Goal: Complete application form: Complete application form

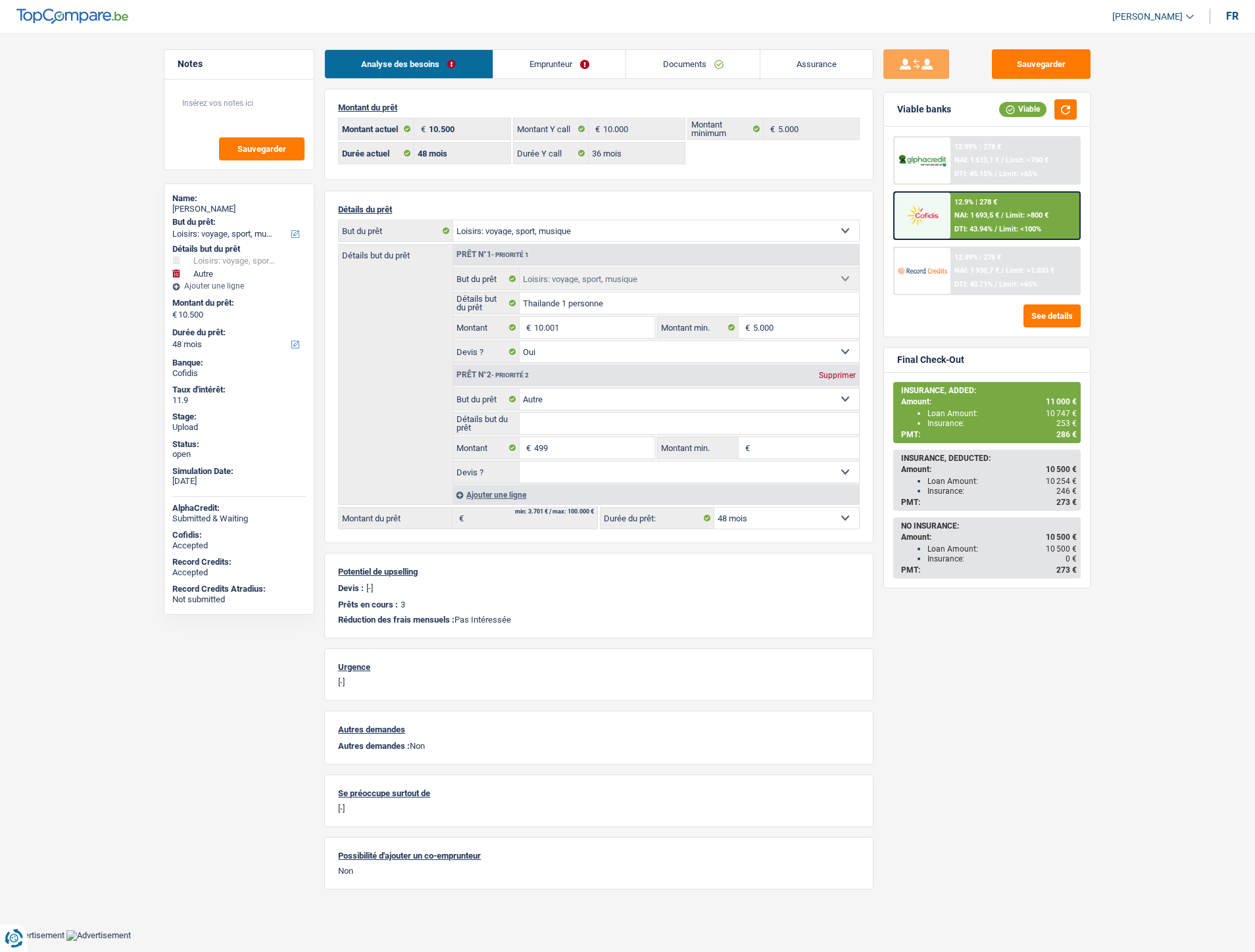
select select "hobbies"
select select "other"
select select "48"
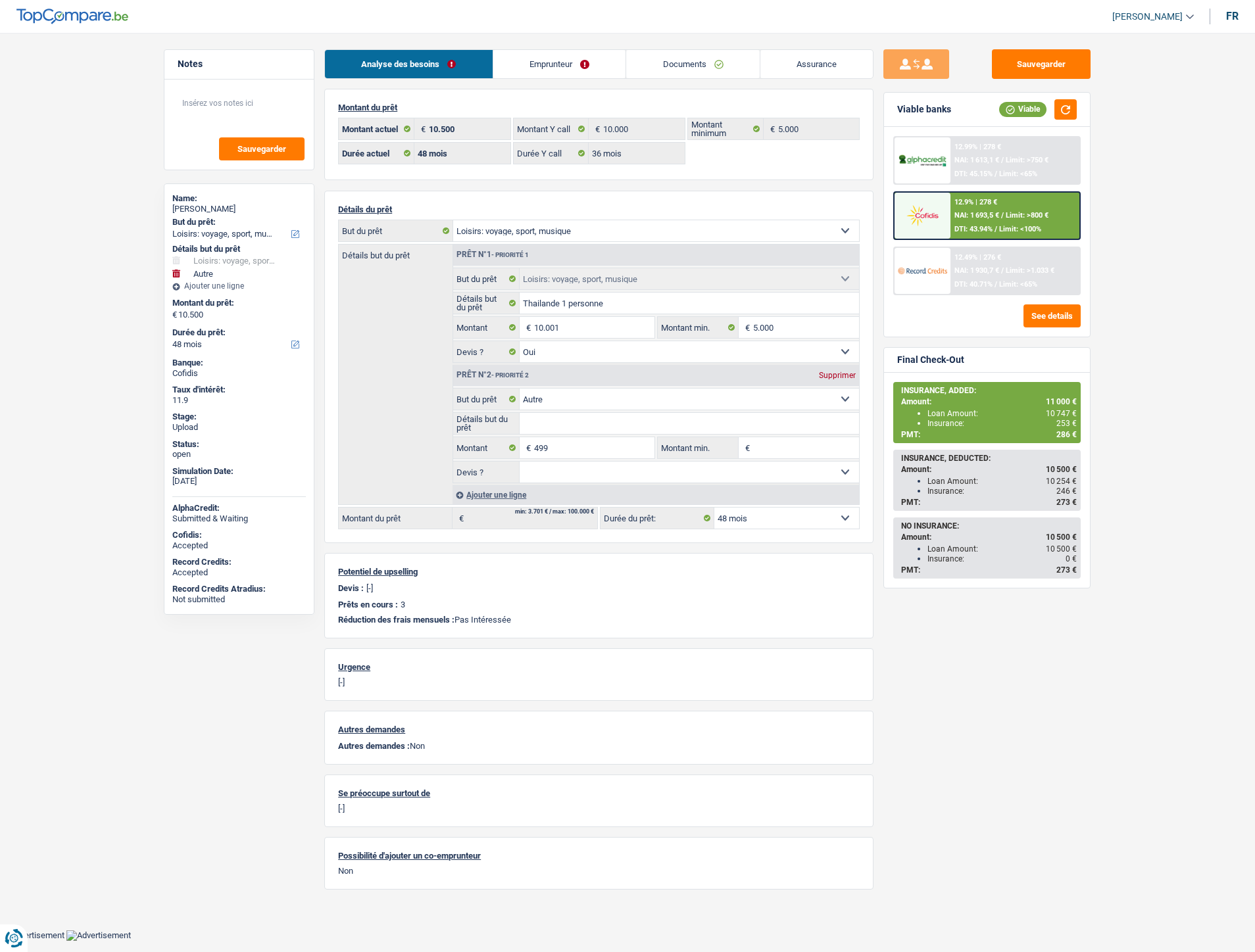
select select "36"
select select "hobbies"
select select "yes"
select select "other"
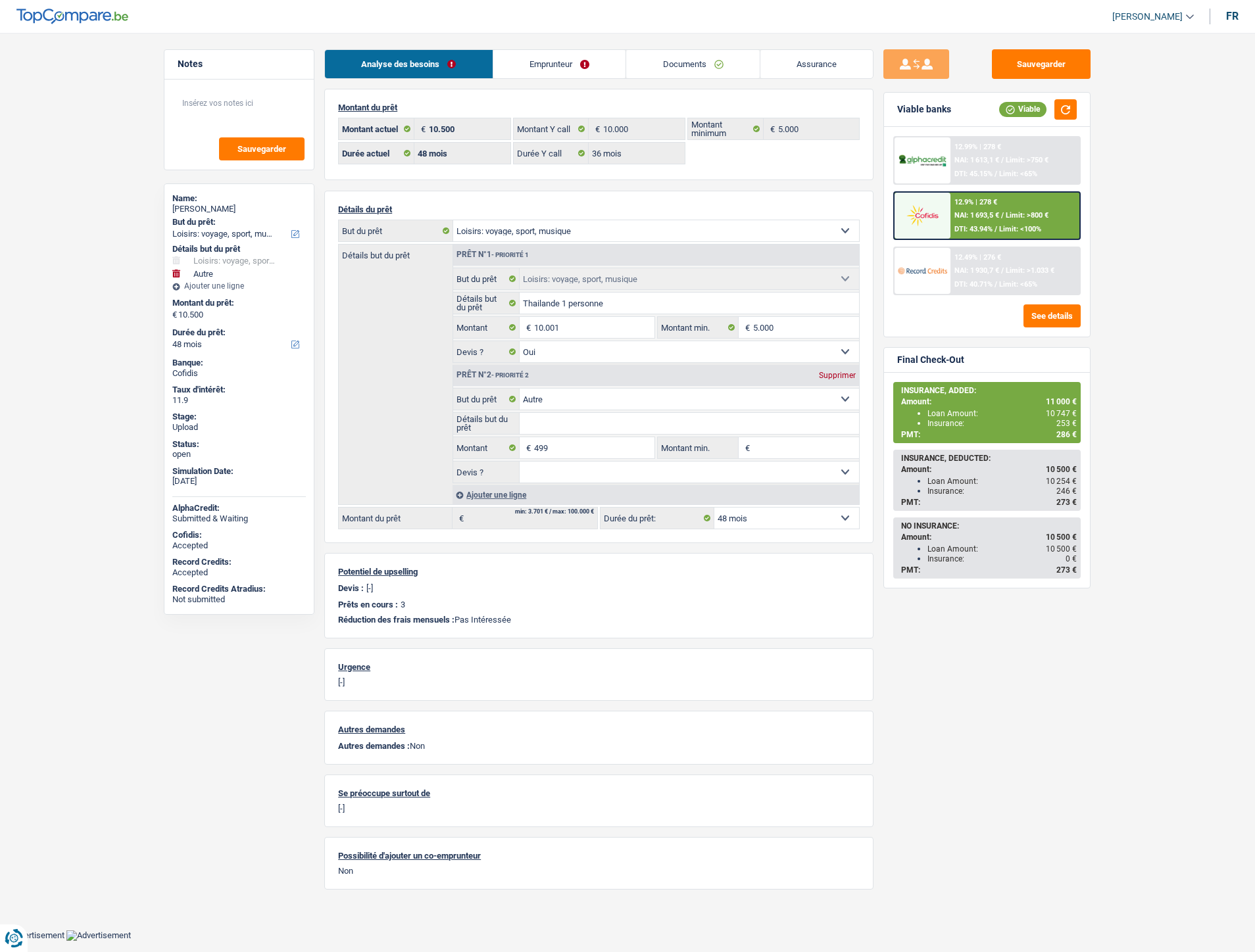
select select "48"
select select "32"
select select "single"
click at [823, 61] on link "Assurance" at bounding box center [817, 64] width 113 height 28
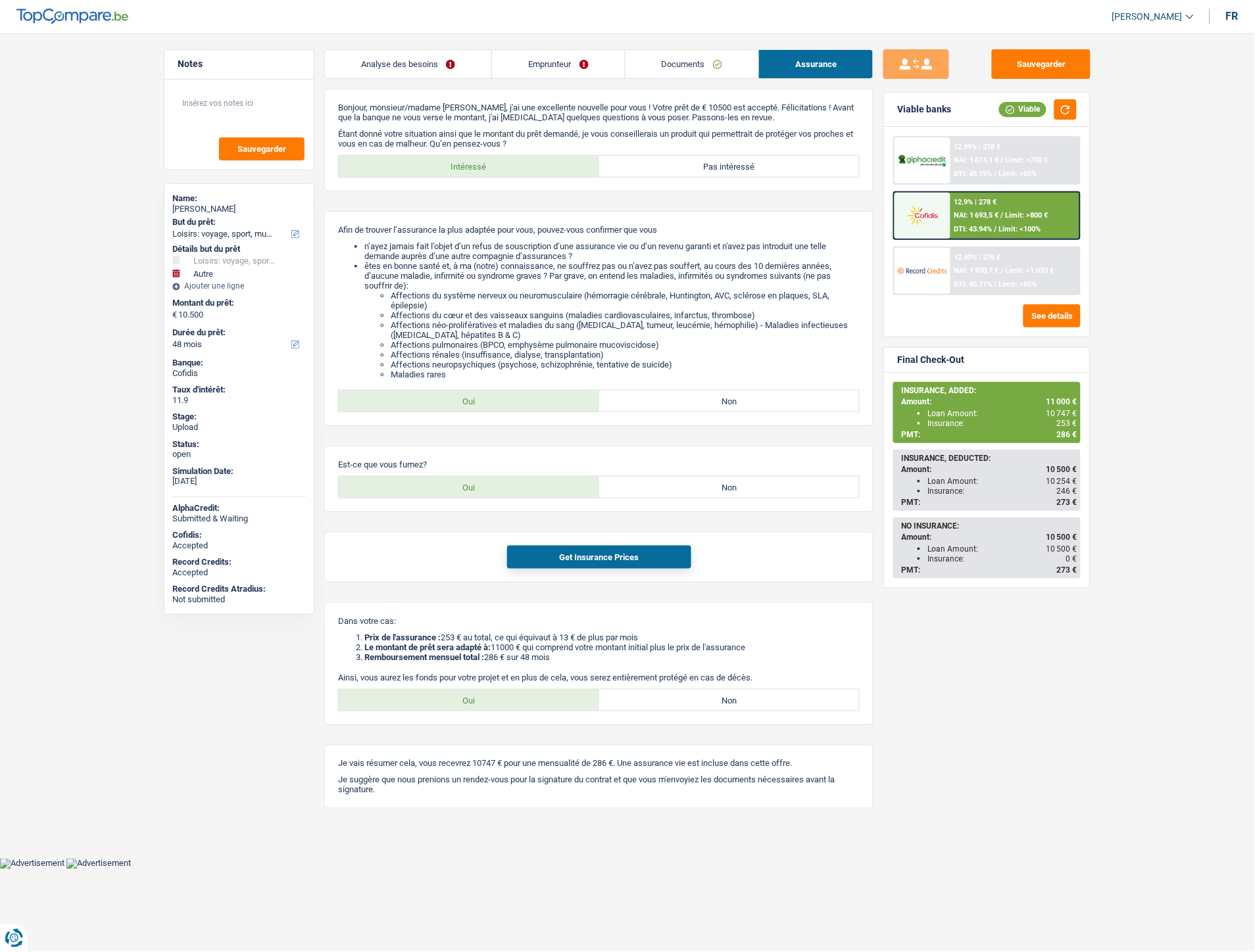
click at [673, 74] on link "Documents" at bounding box center [692, 64] width 133 height 28
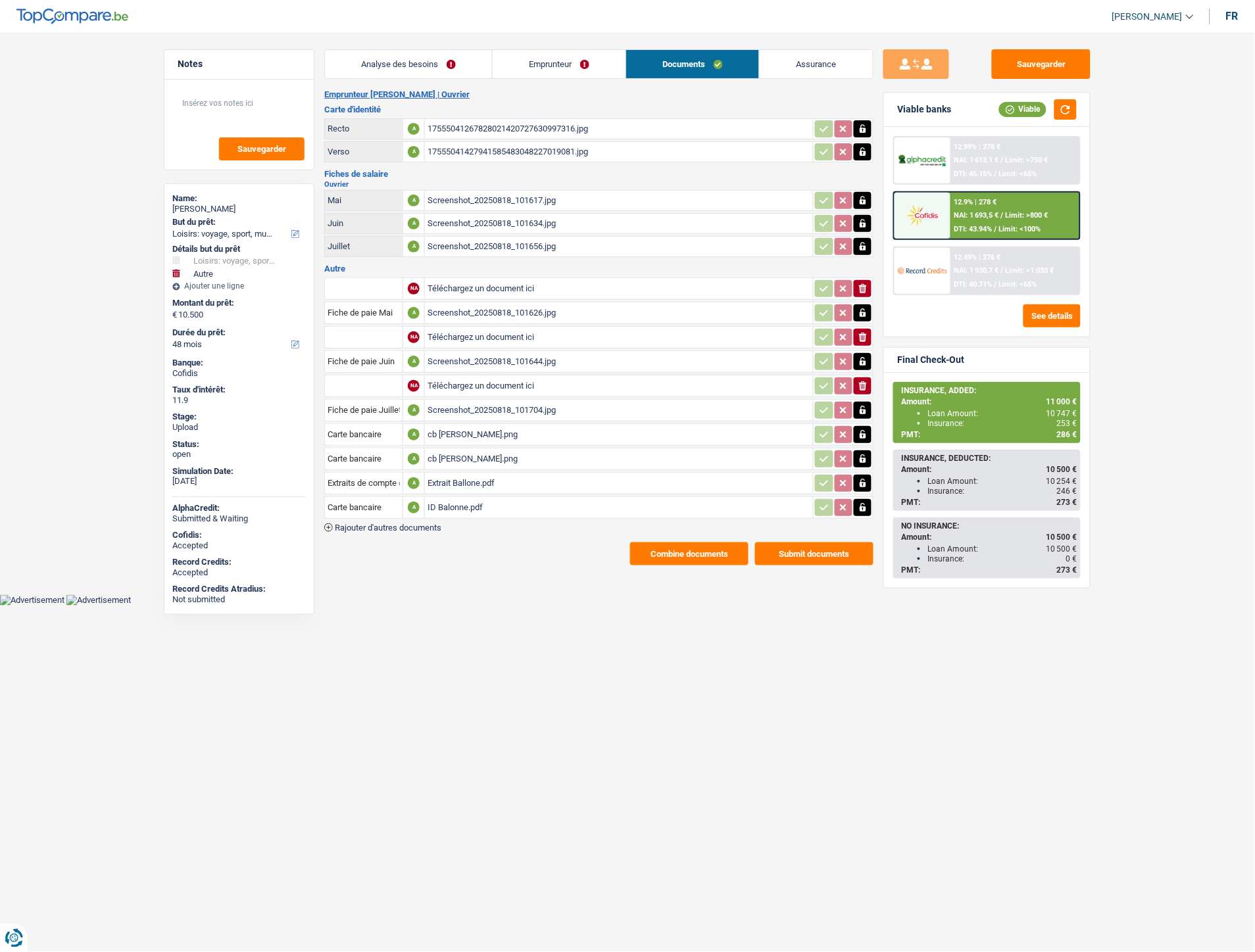
click at [563, 61] on link "Emprunteur" at bounding box center [559, 64] width 133 height 28
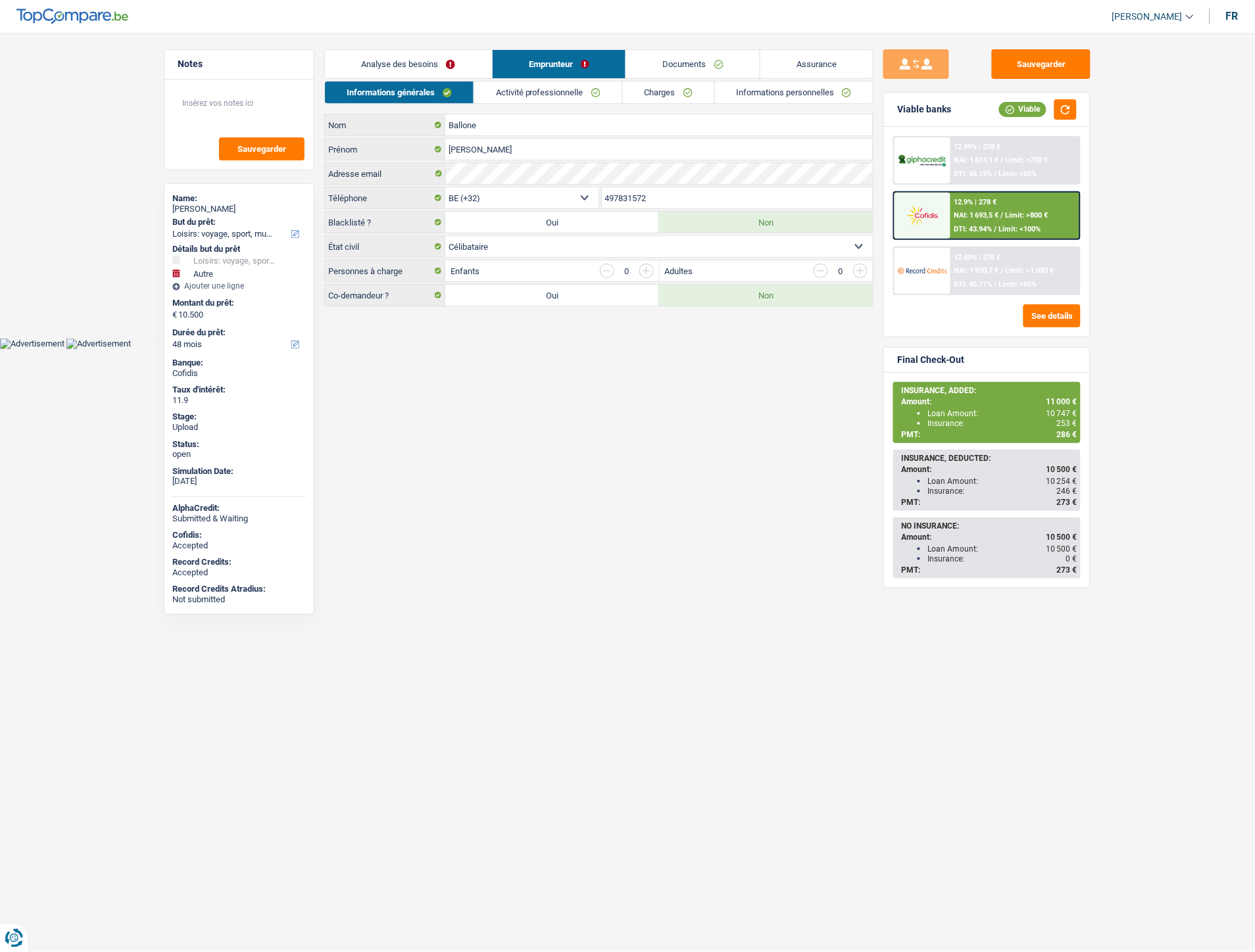
click at [785, 89] on link "Informations personnelles" at bounding box center [794, 92] width 159 height 22
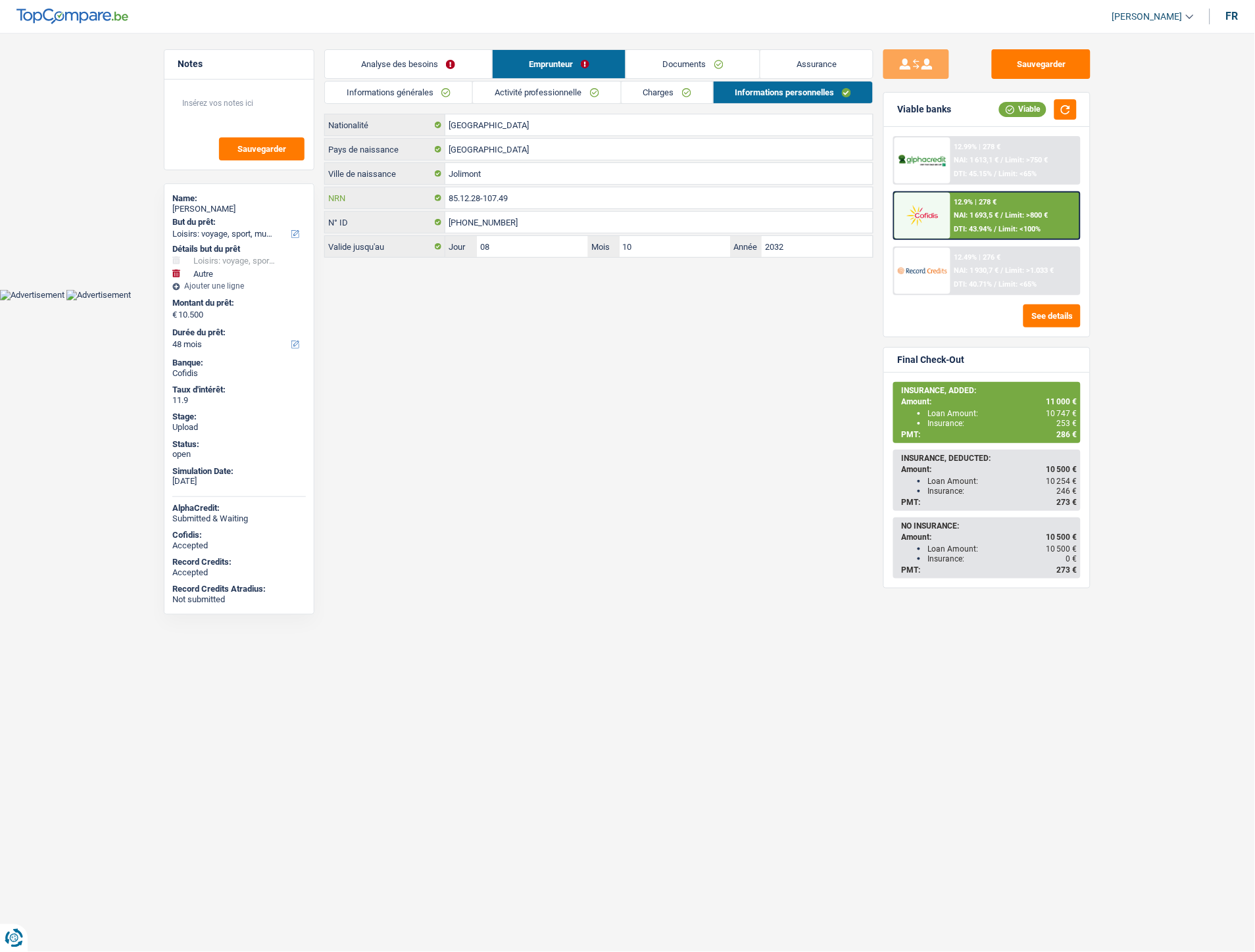
drag, startPoint x: 544, startPoint y: 194, endPoint x: 440, endPoint y: 197, distance: 104.0
click at [440, 197] on div "85.12.28-107.49 NRN" at bounding box center [598, 198] width 548 height 21
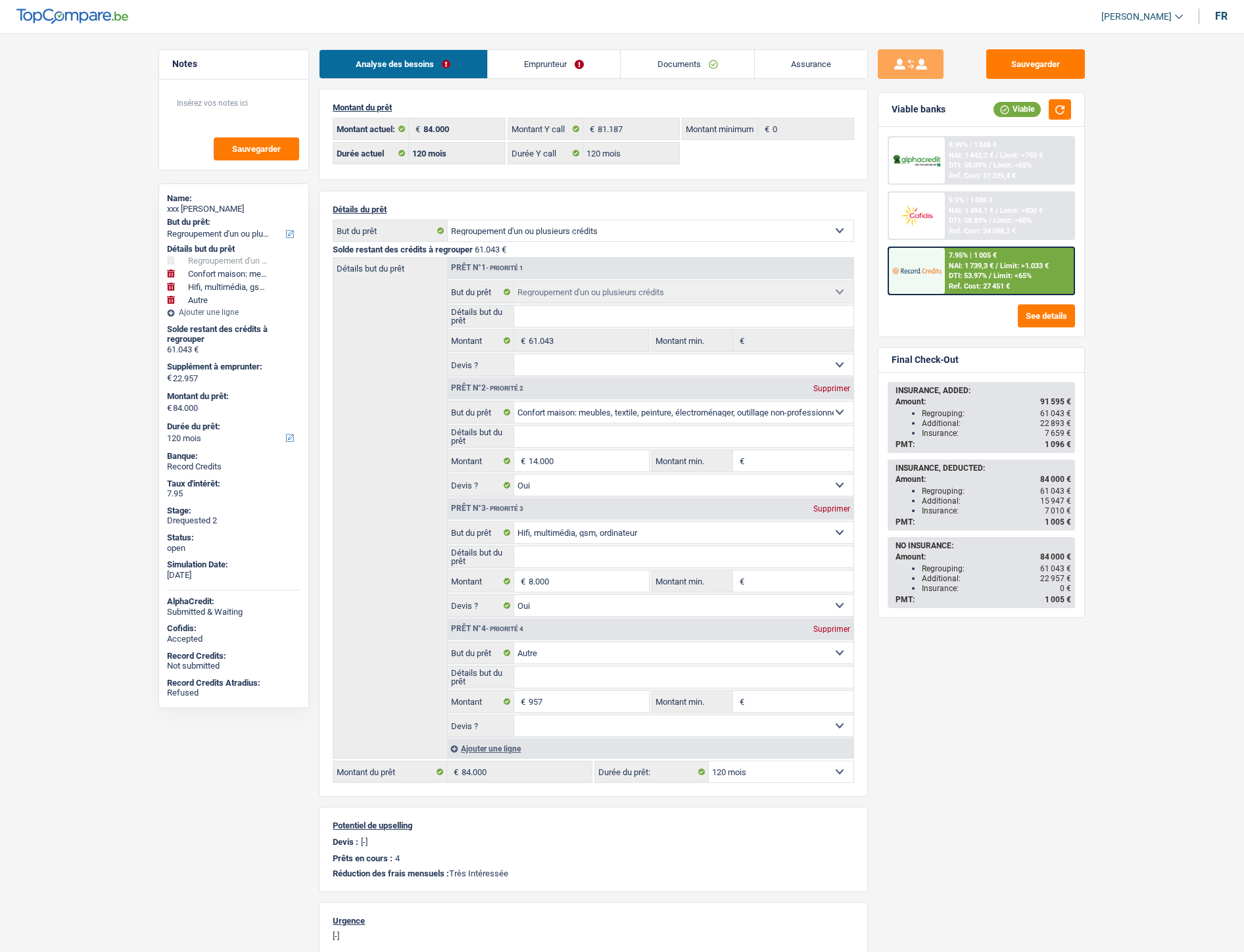
select select "refinancing"
select select "household"
select select "tech"
select select "other"
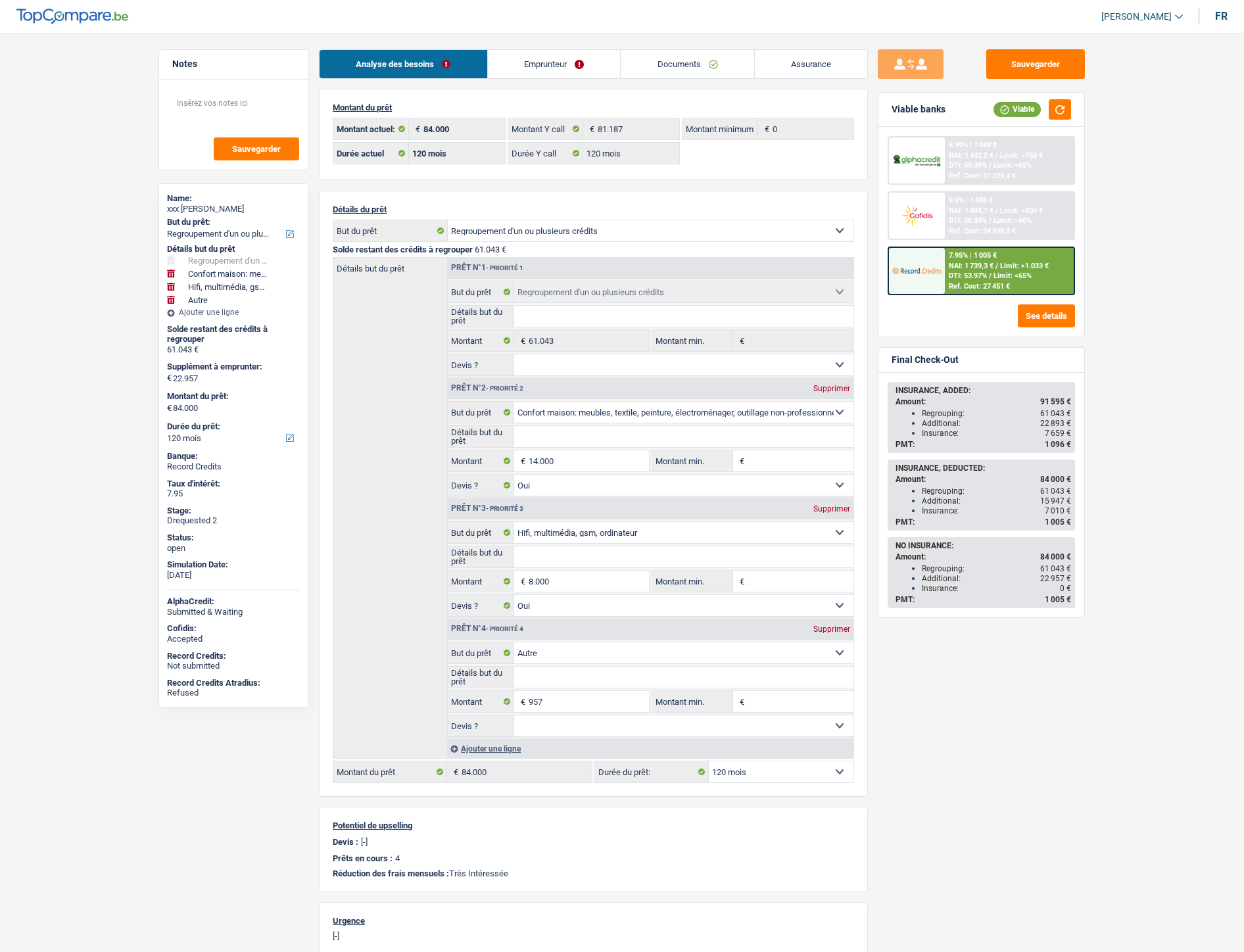
select select "120"
select select "refinancing"
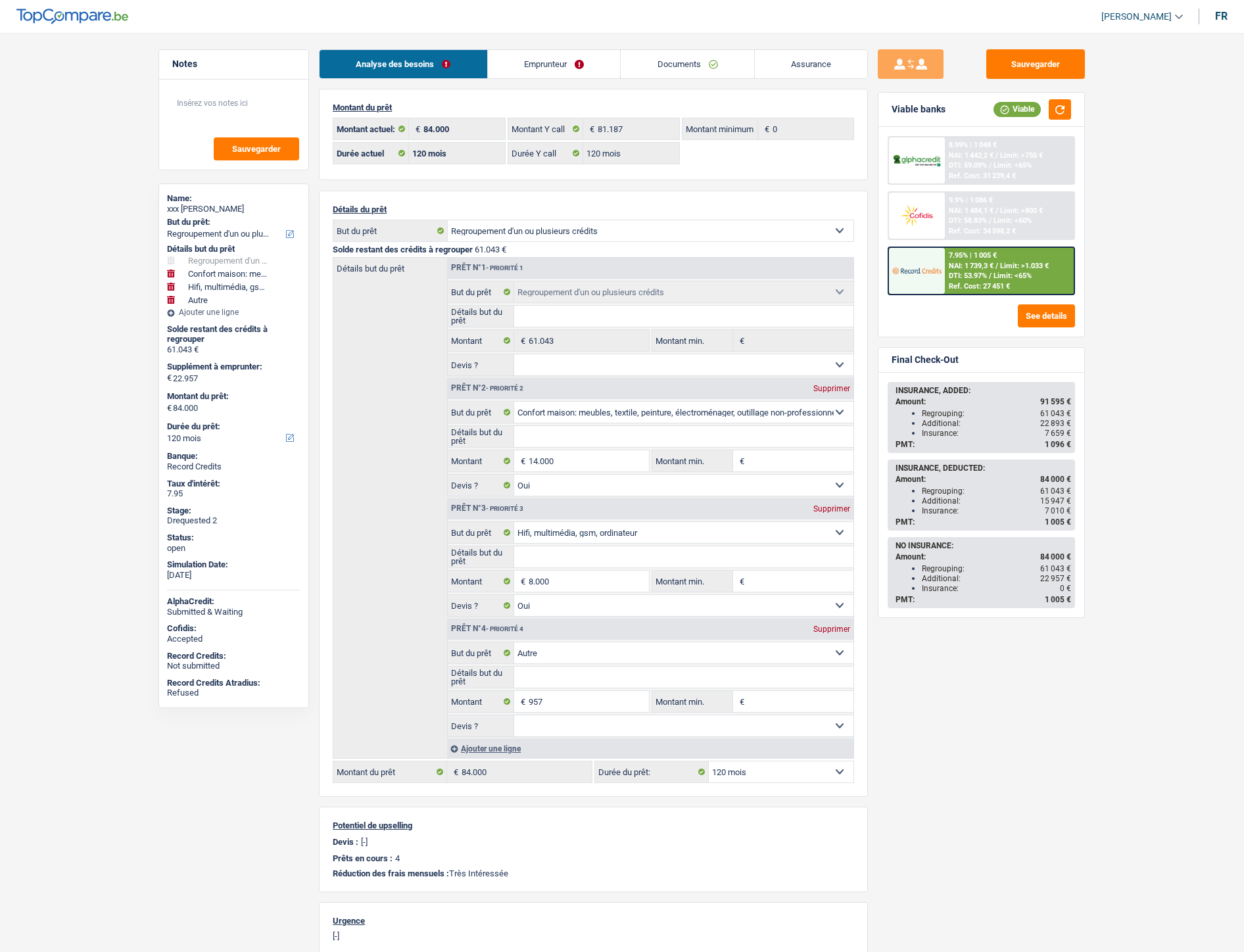
select select "household"
select select "yes"
select select "tech"
select select "yes"
select select "other"
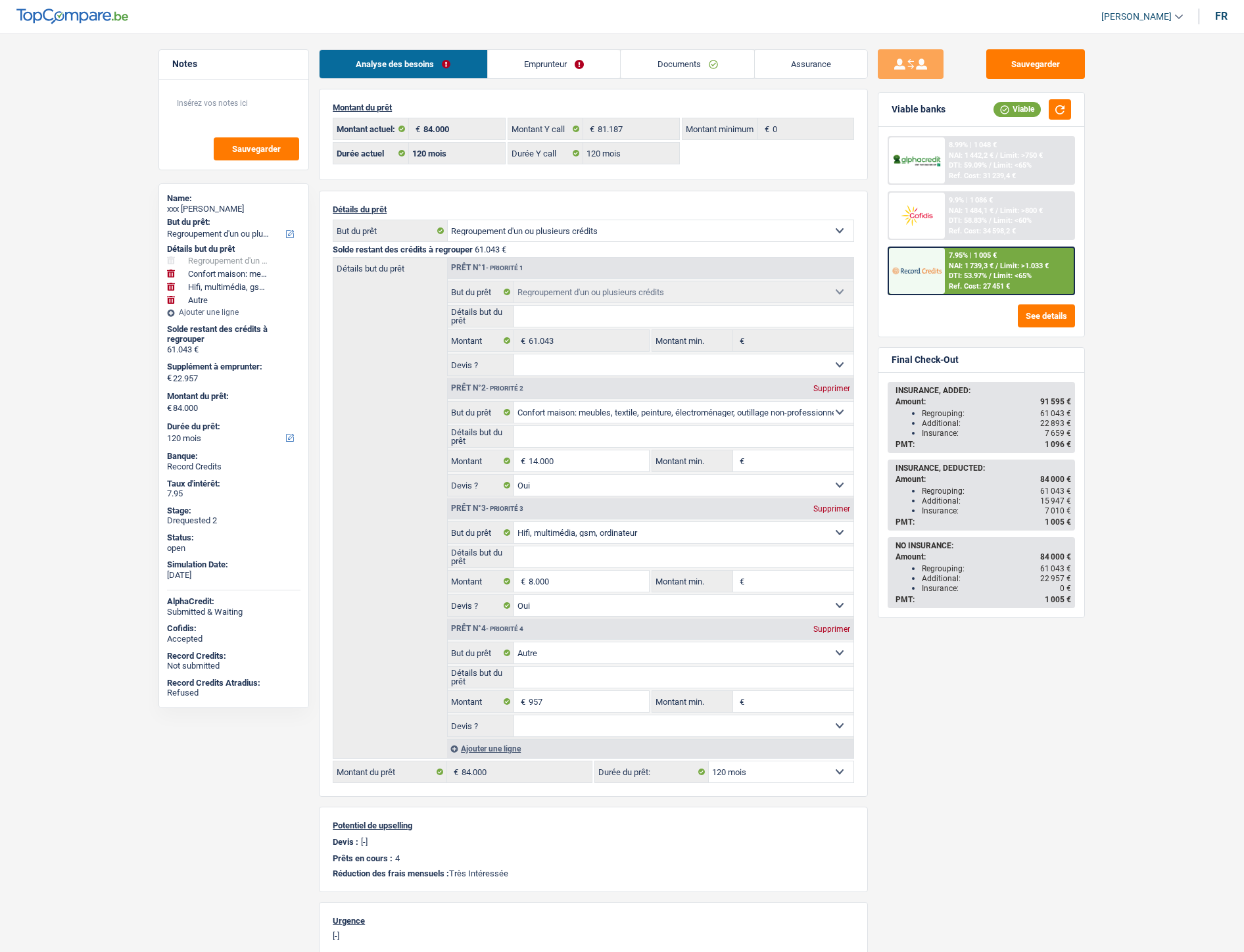
select select "120"
click at [529, 64] on link "Emprunteur" at bounding box center [554, 64] width 133 height 28
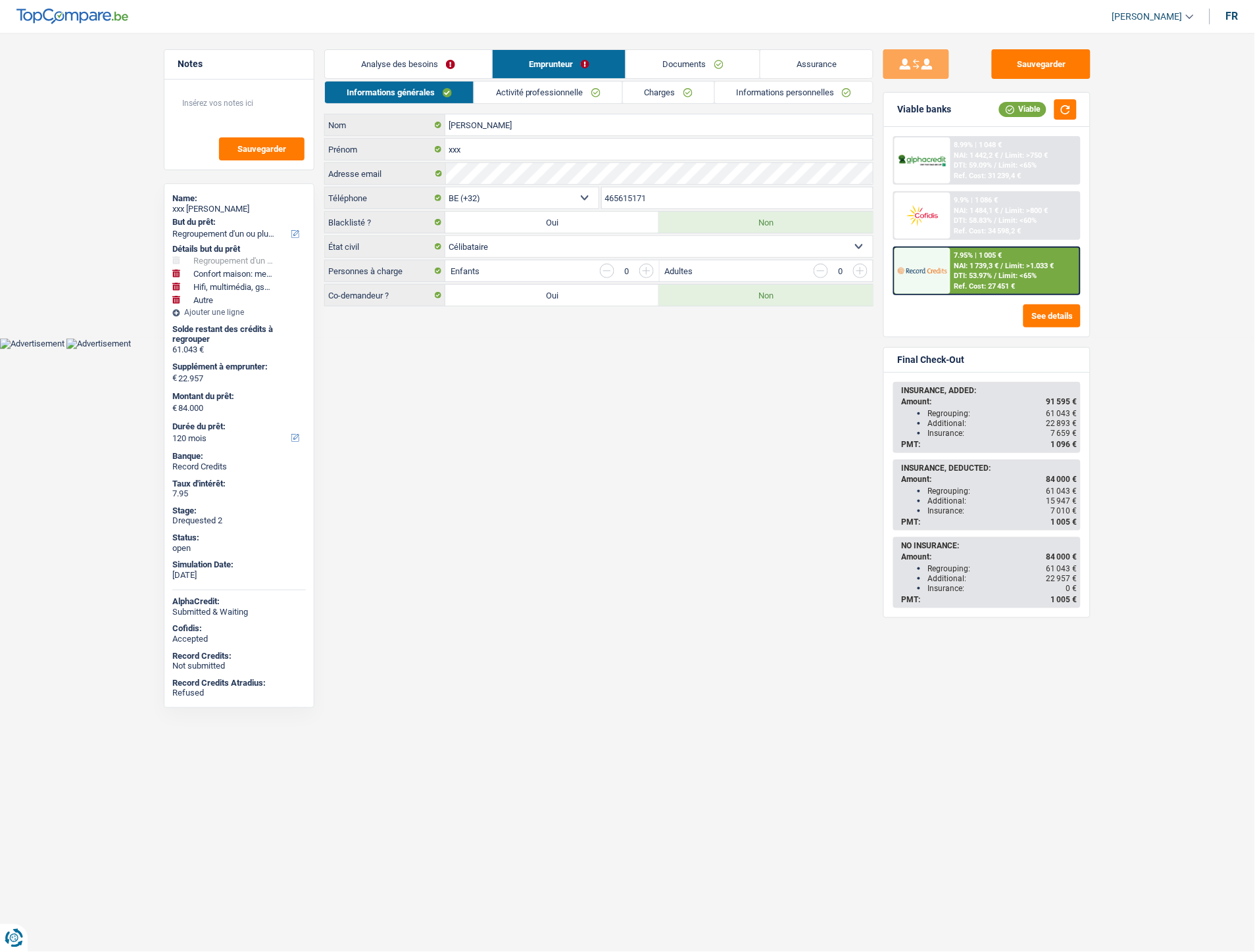
click at [595, 93] on link "Activité professionnelle" at bounding box center [548, 92] width 148 height 22
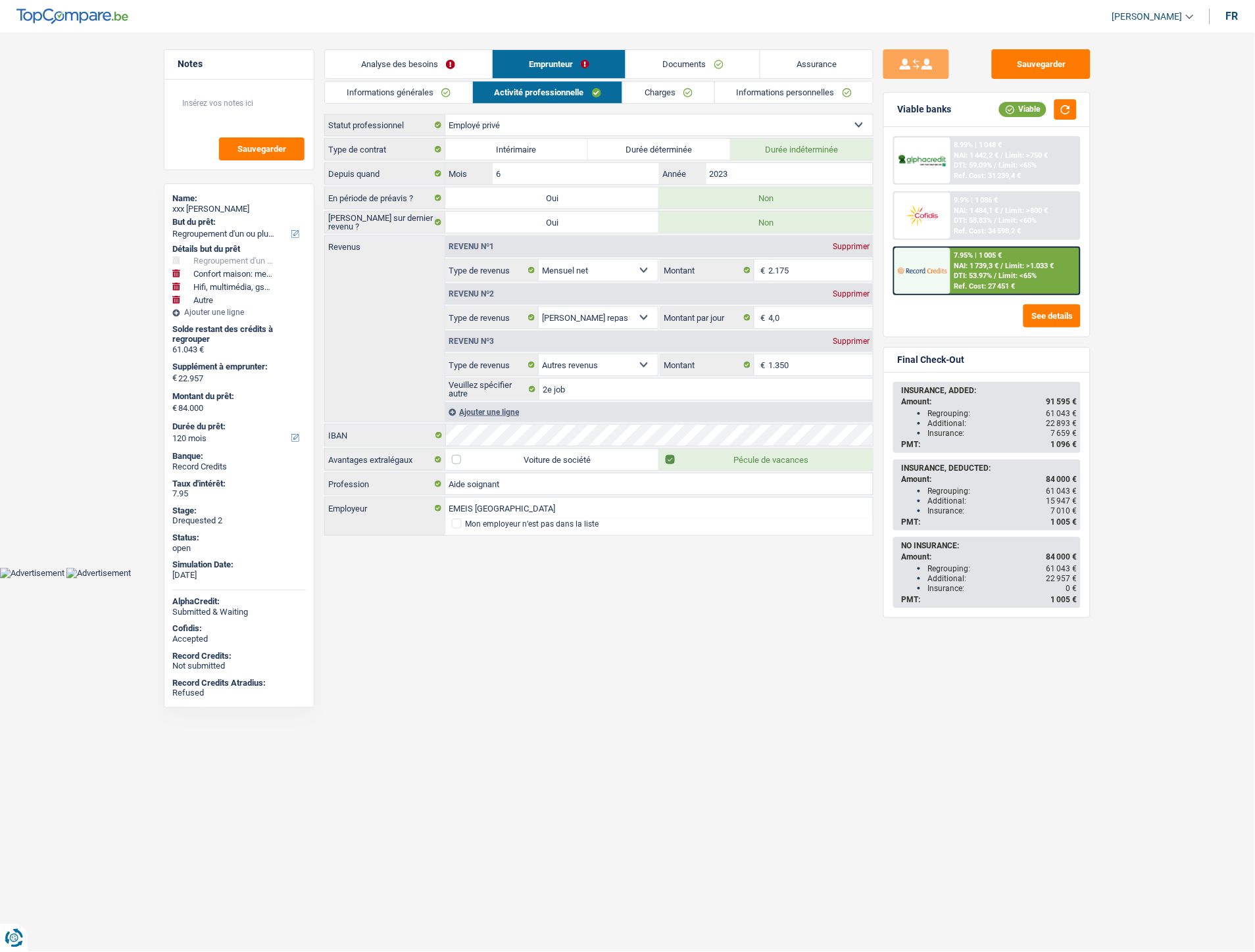
click at [642, 94] on link "Charges" at bounding box center [668, 92] width 91 height 22
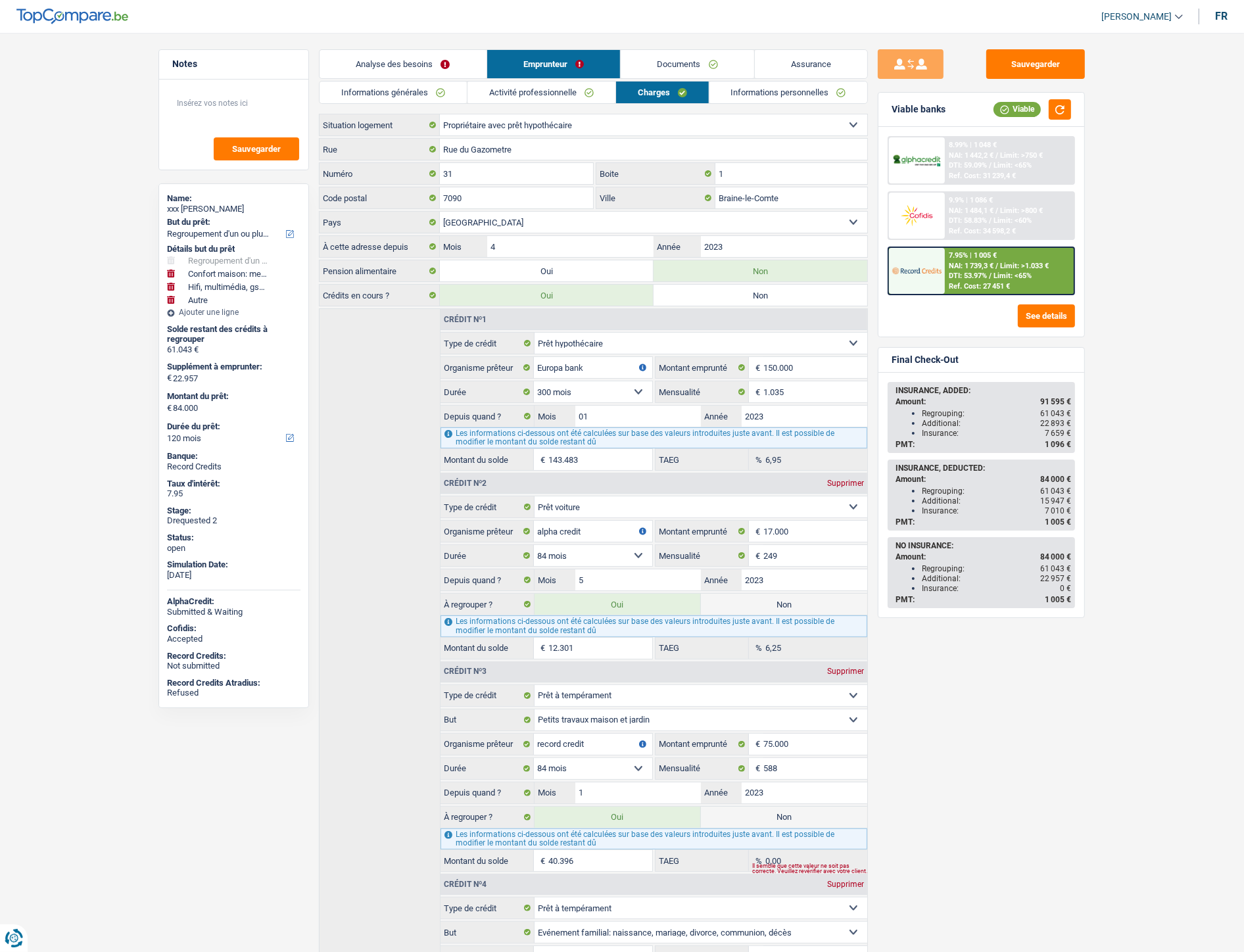
click at [760, 94] on link "Informations personnelles" at bounding box center [789, 92] width 159 height 22
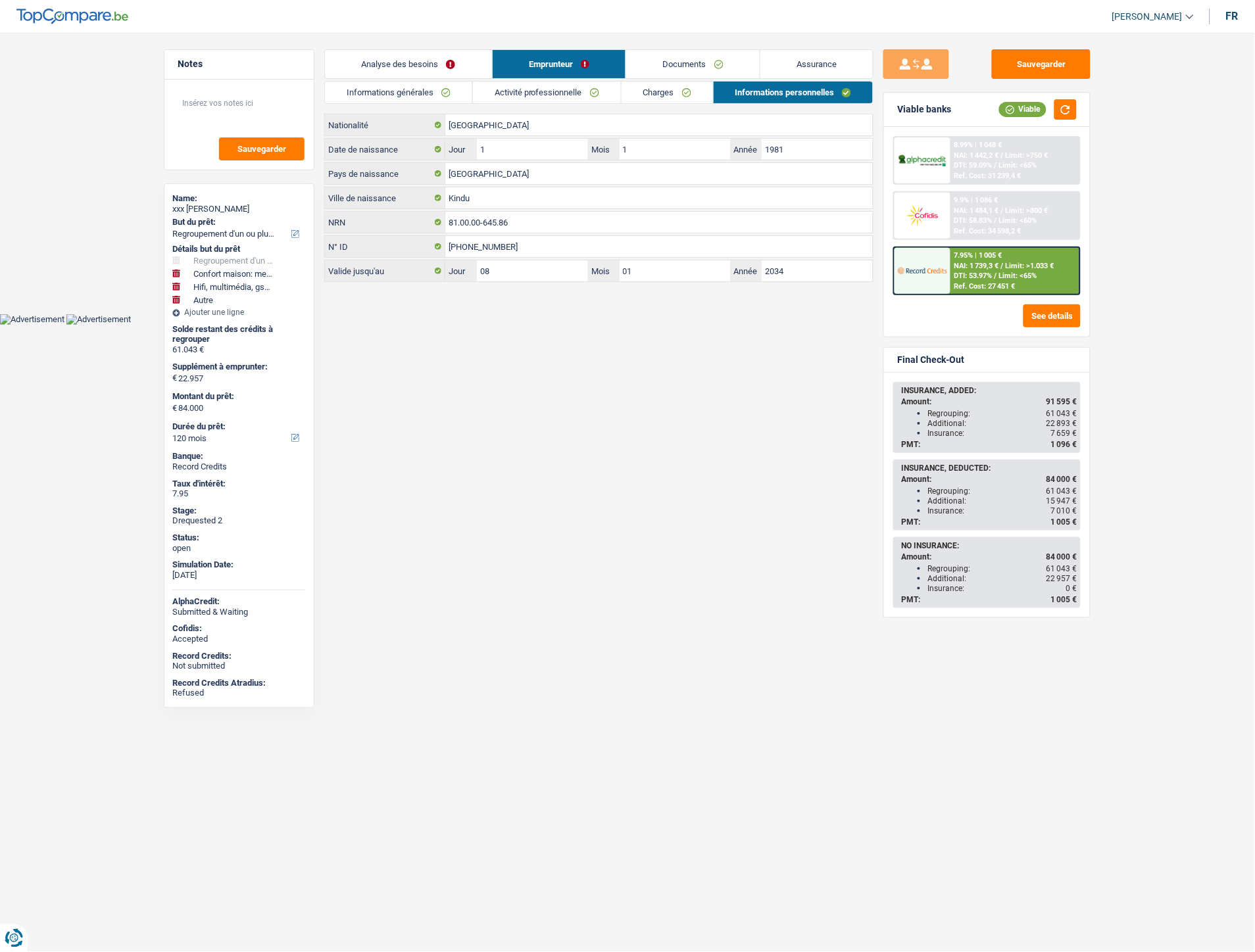
click at [407, 88] on link "Informations générales" at bounding box center [398, 92] width 147 height 22
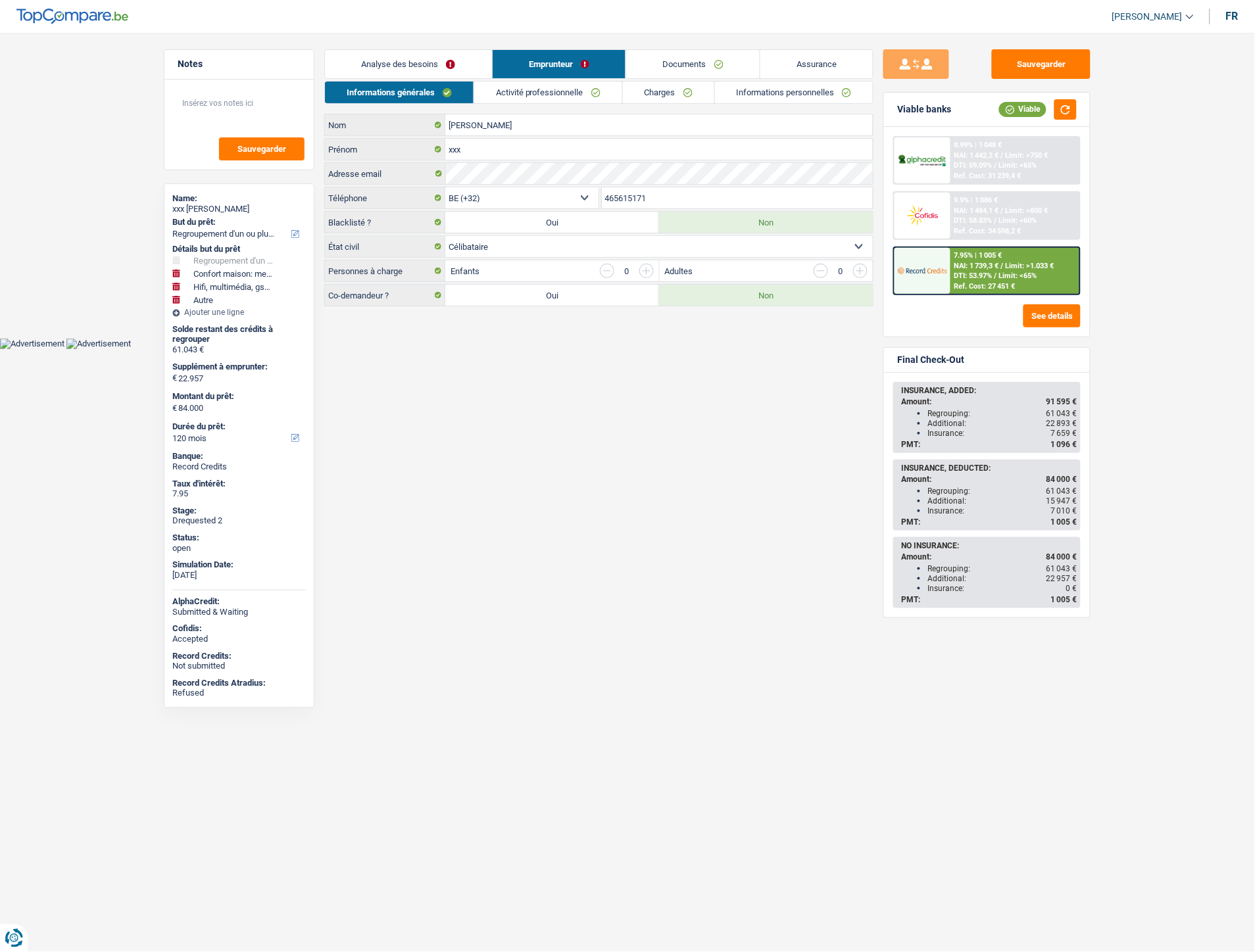
click at [533, 89] on link "Activité professionnelle" at bounding box center [548, 92] width 148 height 22
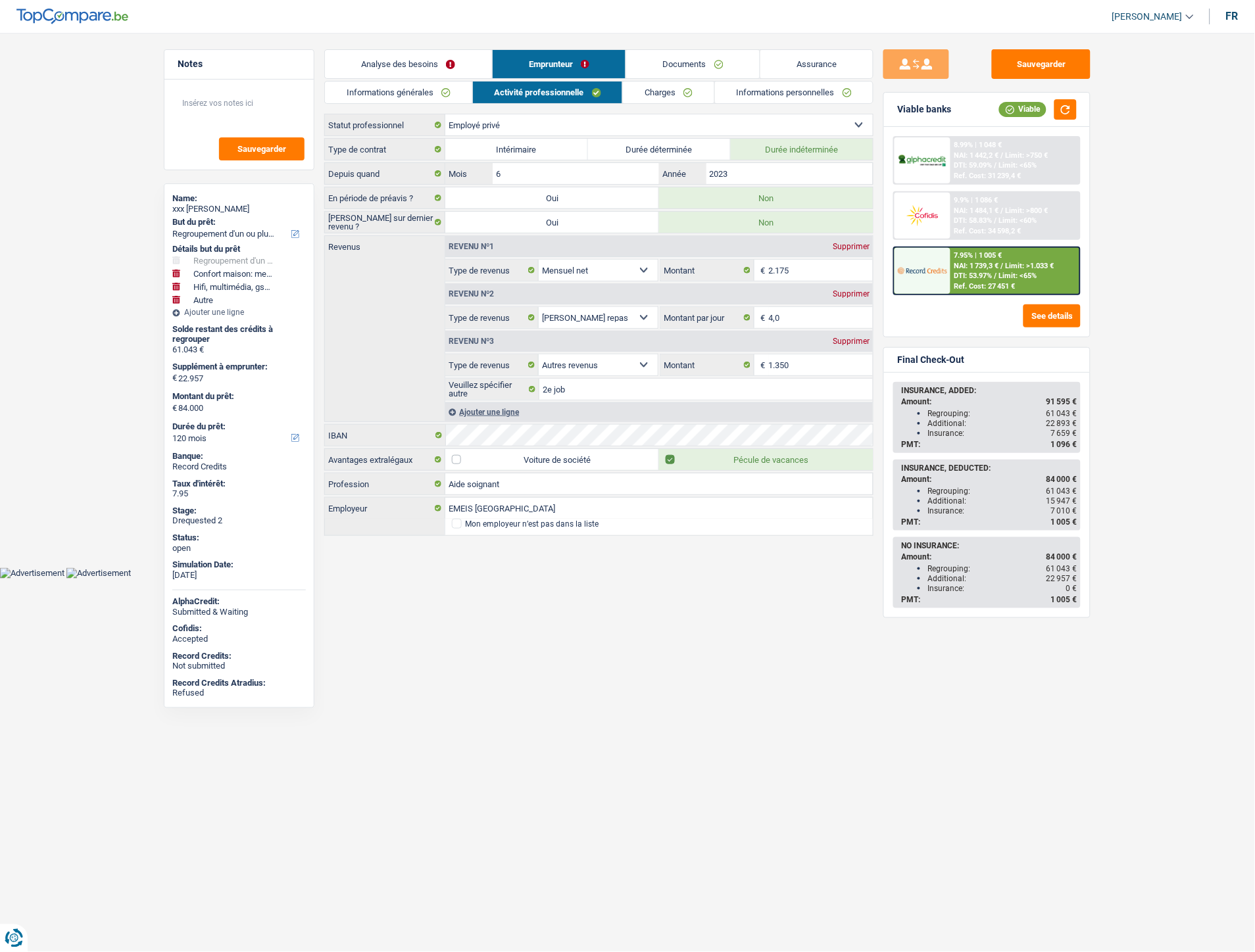
click at [640, 89] on link "Charges" at bounding box center [668, 92] width 91 height 22
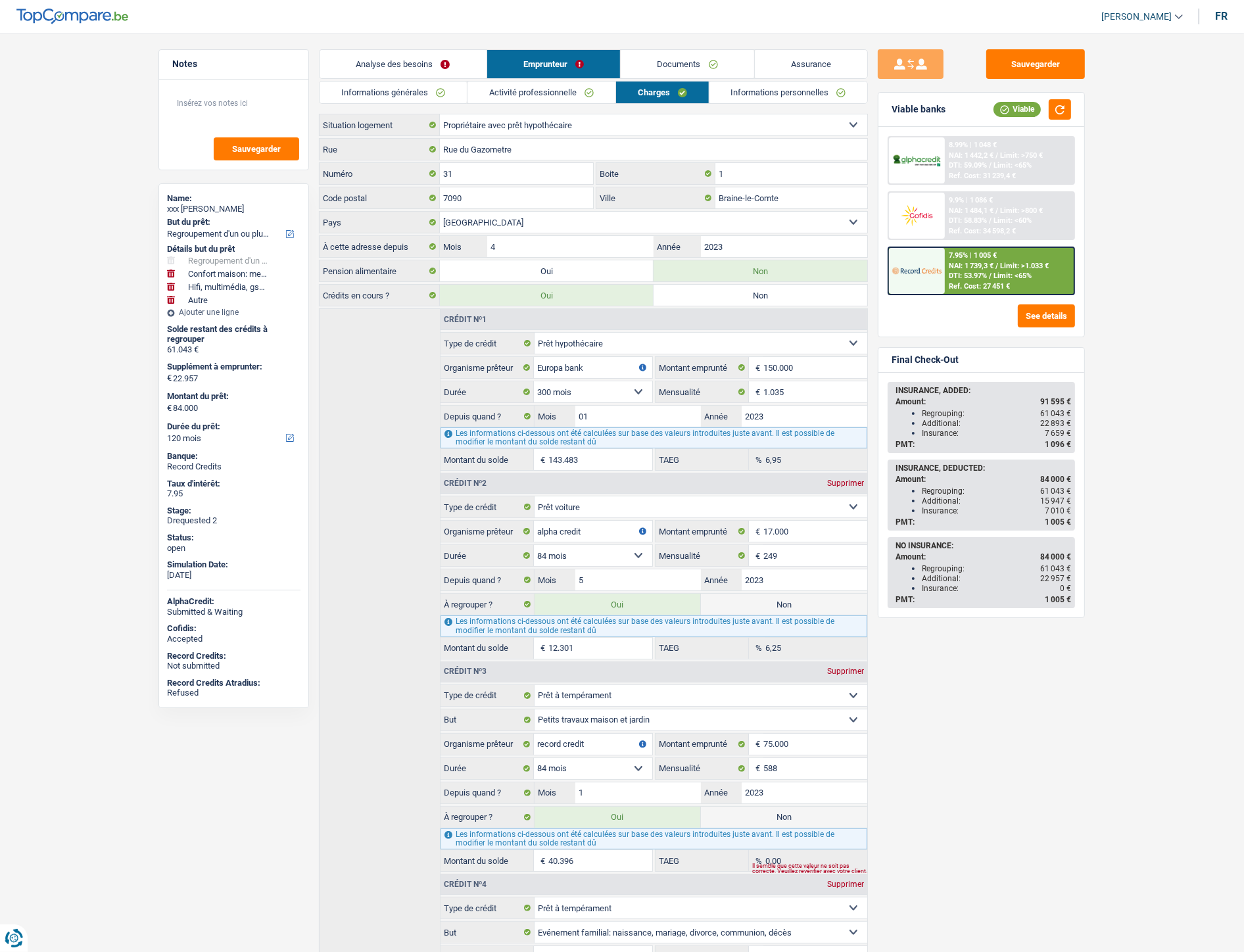
click at [436, 60] on link "Analyse des besoins" at bounding box center [403, 64] width 167 height 28
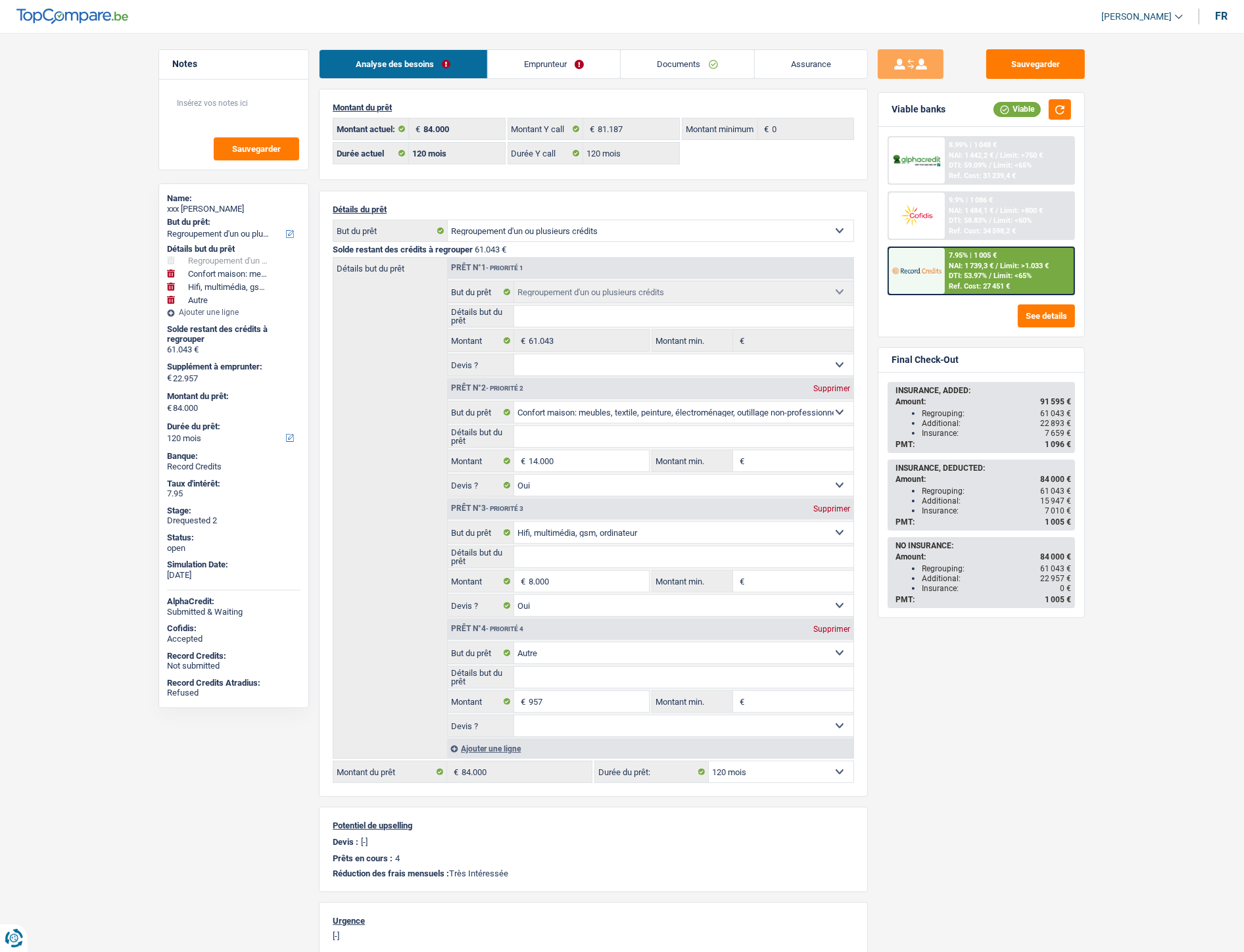
click at [574, 67] on link "Emprunteur" at bounding box center [554, 64] width 133 height 28
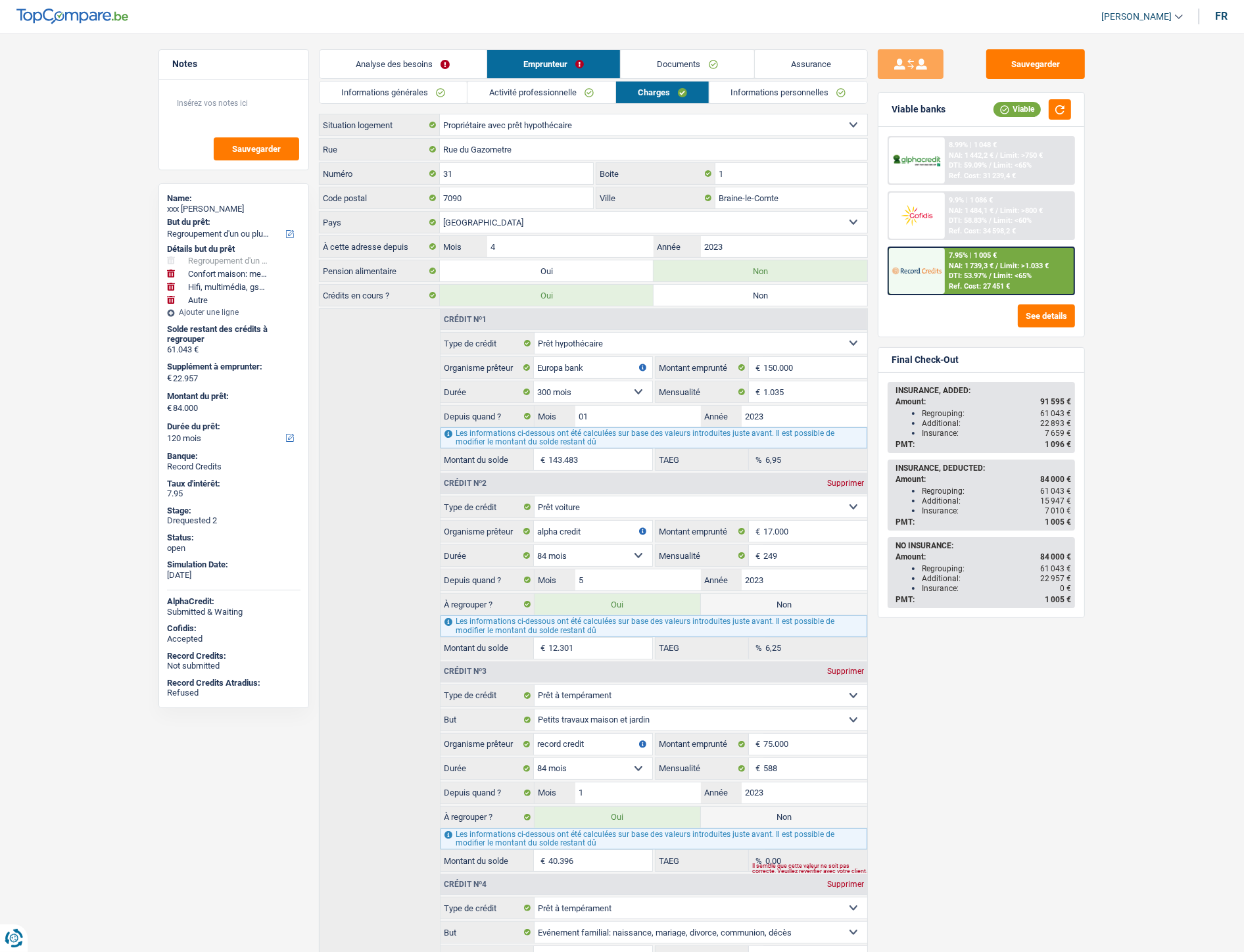
click at [667, 59] on link "Documents" at bounding box center [687, 64] width 133 height 28
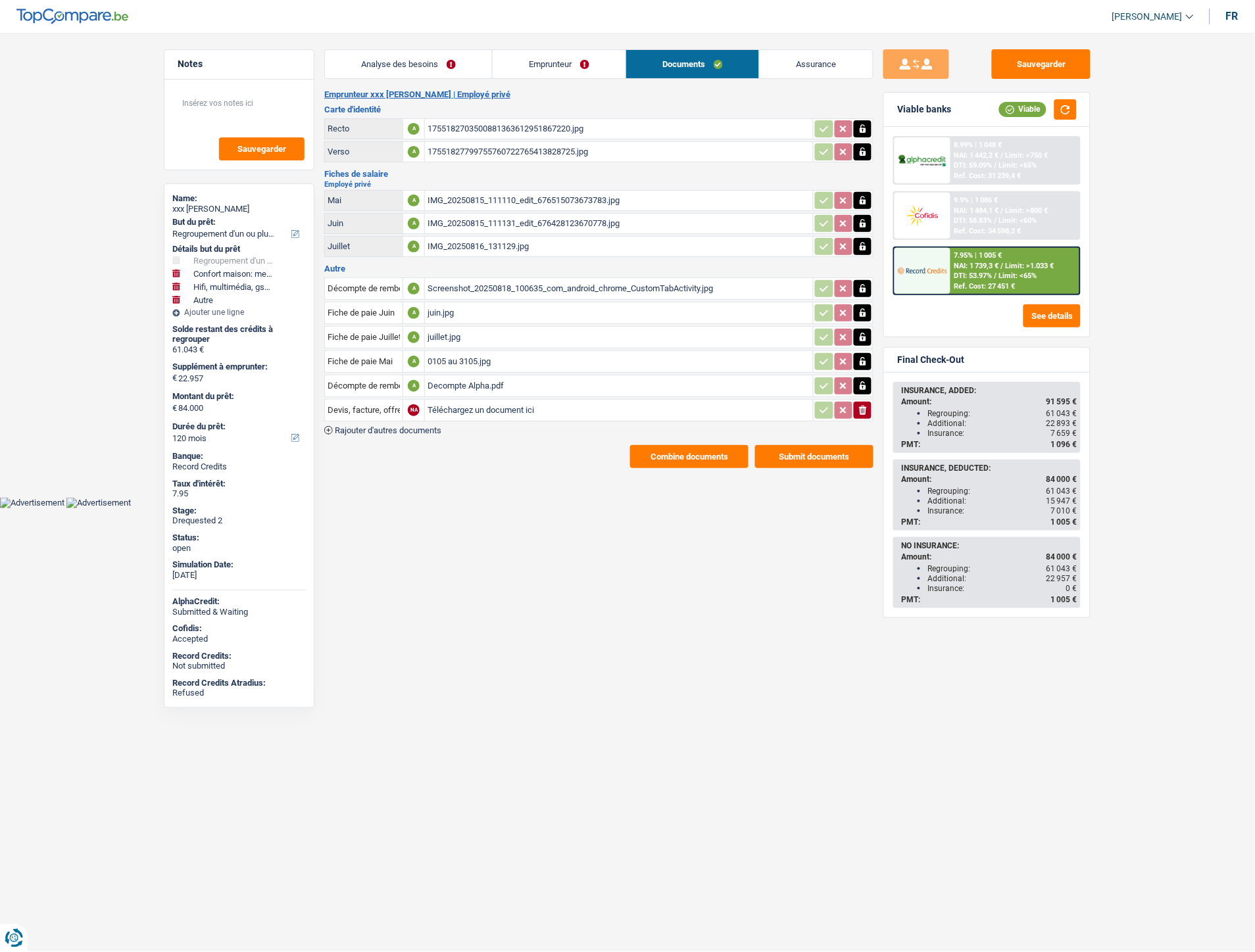
click at [478, 403] on input "Téléchargez un document ici" at bounding box center [619, 410] width 383 height 20
type input "C:\fakepath\Décompte Cofidis Pyame.png"
click at [434, 426] on span "Rajouter d'autres documents" at bounding box center [388, 430] width 106 height 9
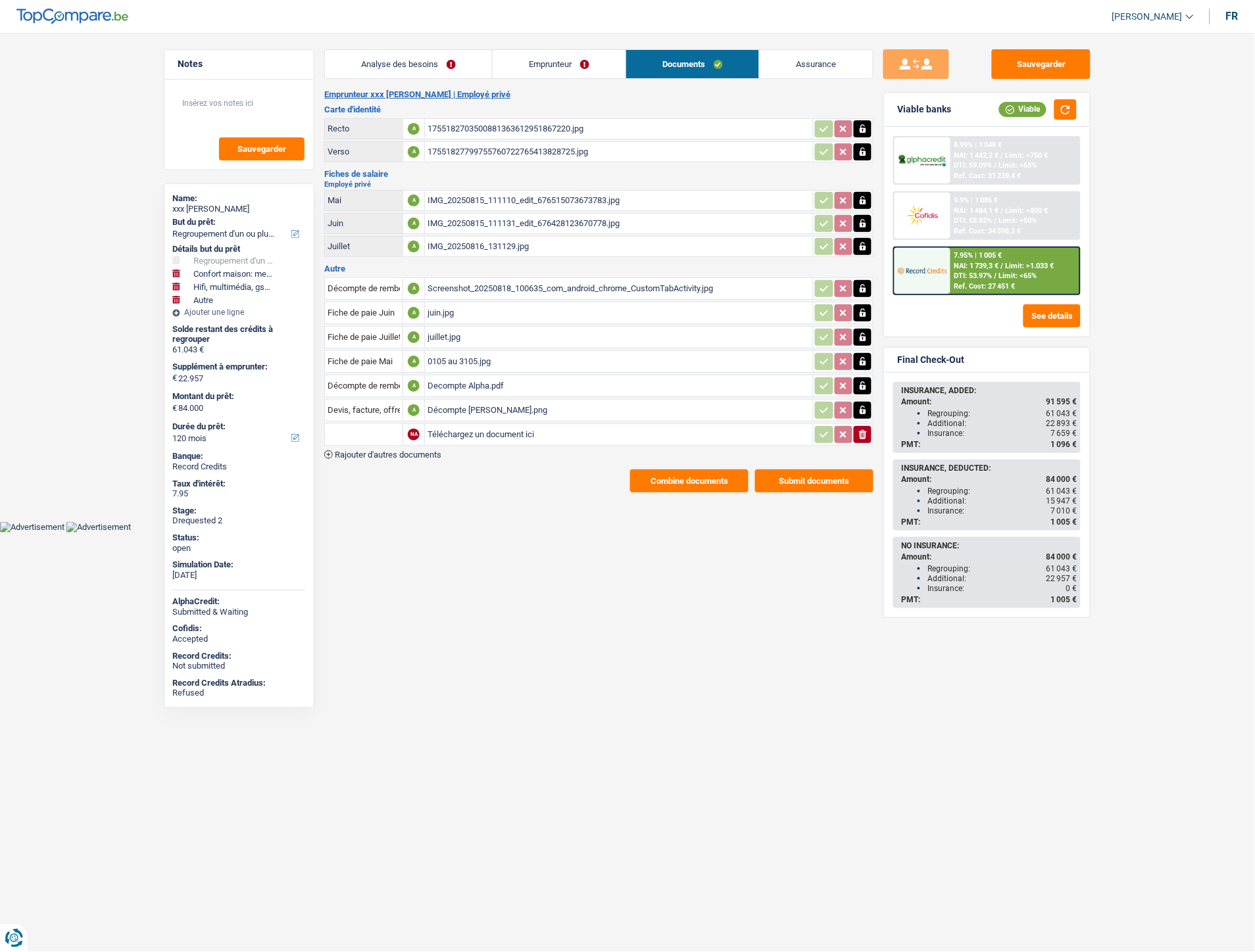
click at [468, 426] on input "Téléchargez un document ici" at bounding box center [619, 434] width 383 height 20
type input "C:\fakepath\Décompte Record Pyame.pdf"
click at [371, 430] on input "text" at bounding box center [363, 434] width 73 height 21
click at [367, 455] on li "Décompte de remboursement anticipé" at bounding box center [419, 461] width 176 height 16
type input "Décompte de remboursement anticipé"
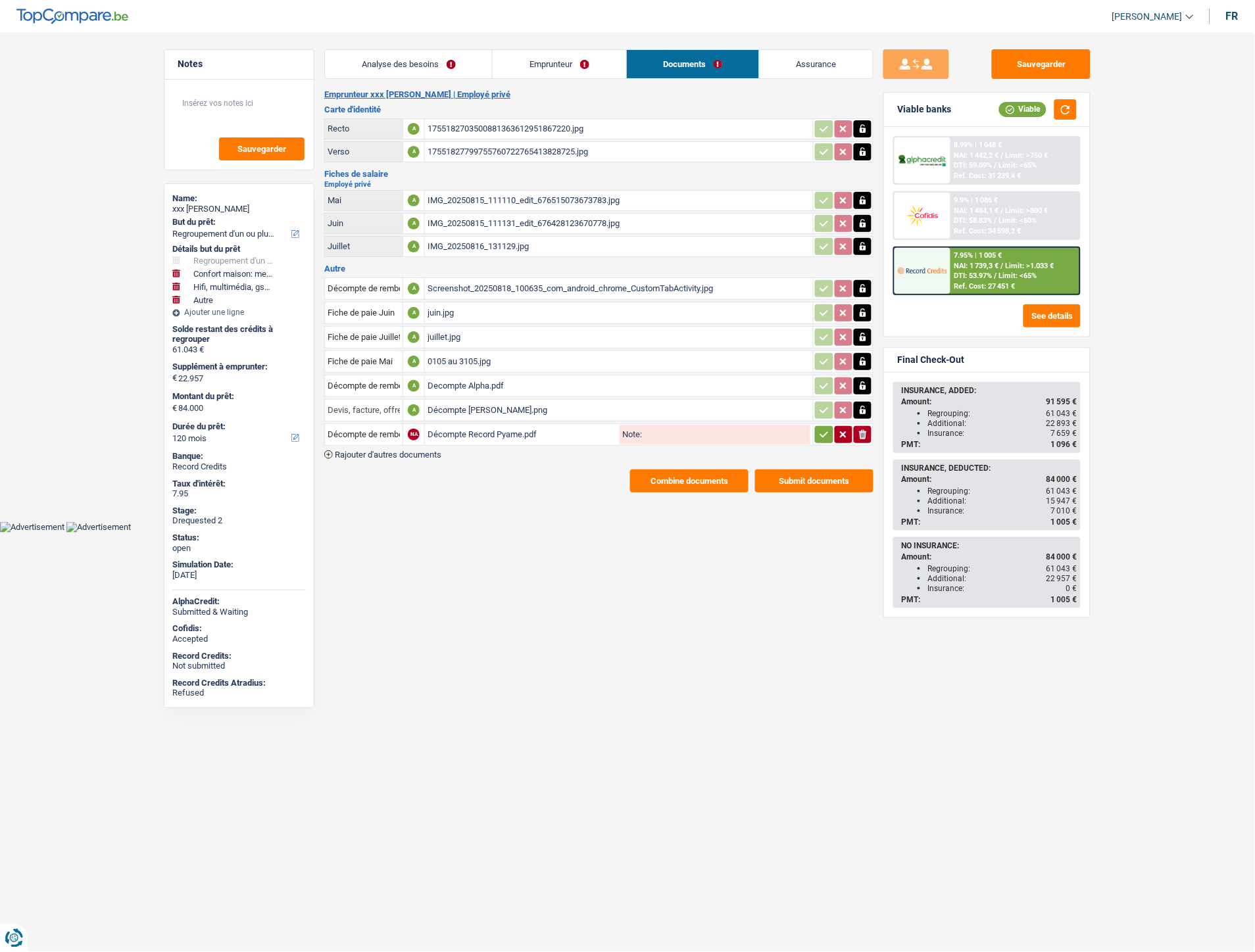
click at [359, 404] on input "Devis, facture, offre, bon de commande" at bounding box center [363, 410] width 73 height 21
click at [380, 431] on li "Décompte de remboursement anticipé" at bounding box center [419, 436] width 176 height 16
type input "Décompte de remboursement anticipé"
click at [823, 428] on icon "button" at bounding box center [824, 434] width 11 height 13
click at [1027, 66] on button "Sauvegarder" at bounding box center [1042, 64] width 99 height 30
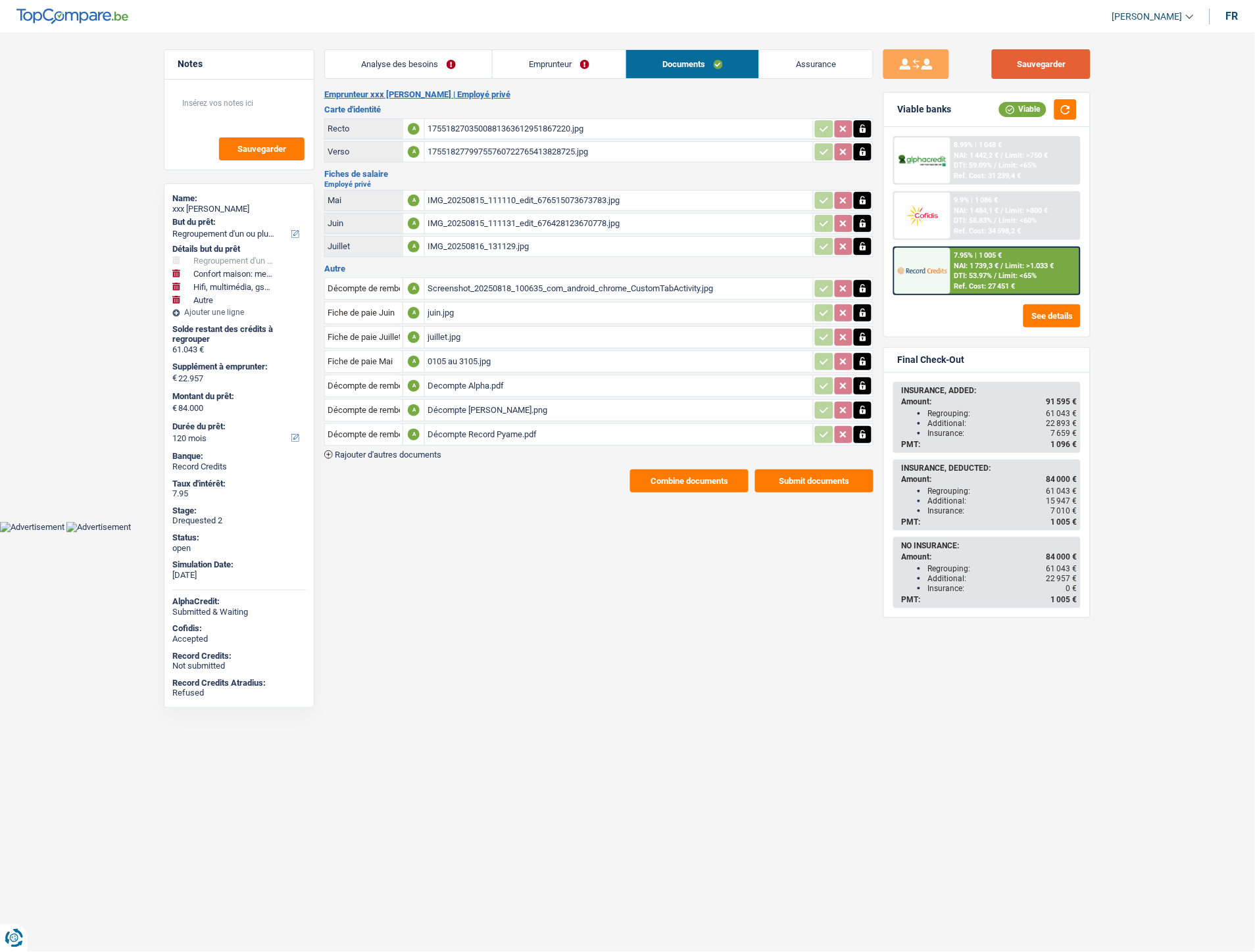
click at [1041, 64] on button "Sauvegarder" at bounding box center [1042, 64] width 99 height 30
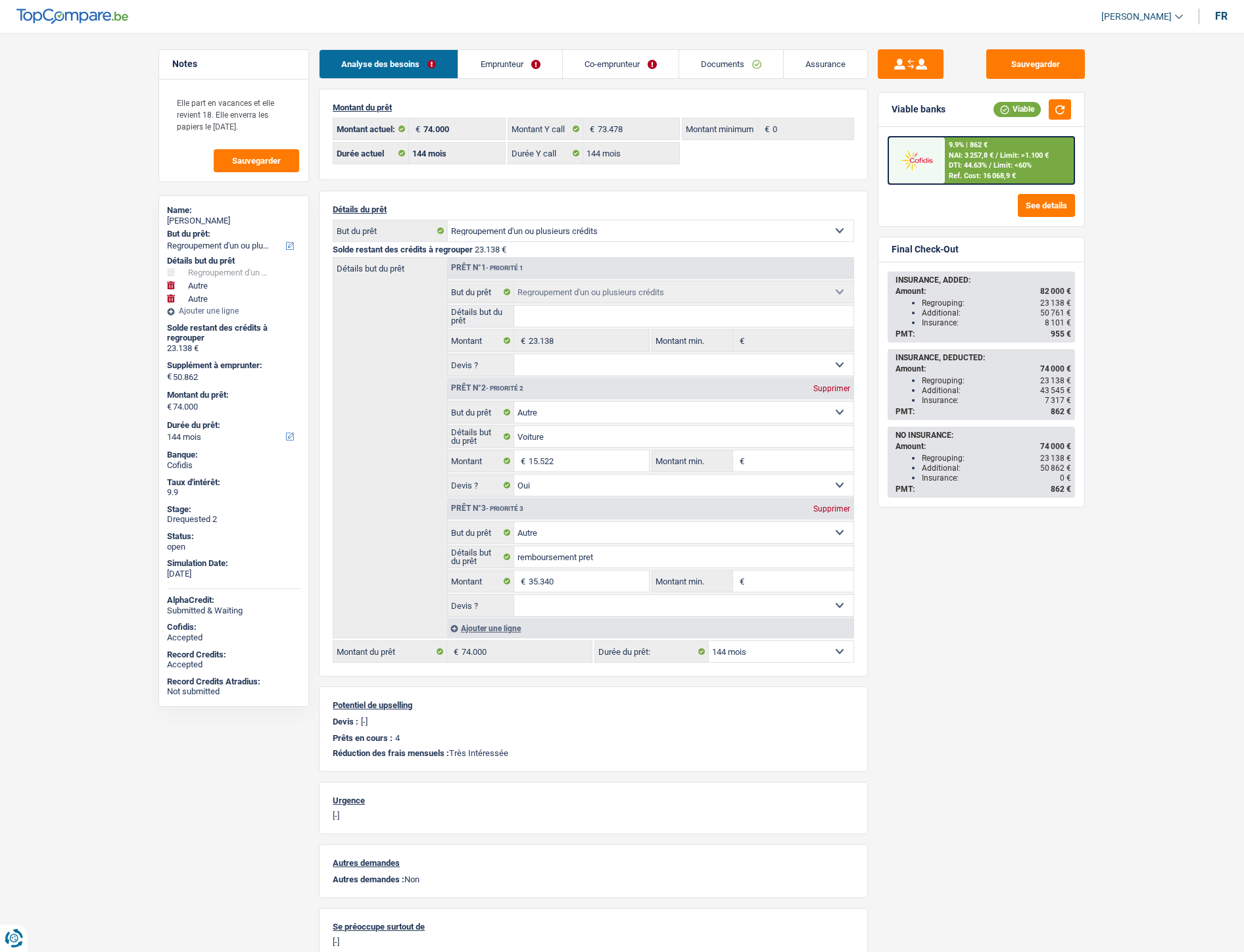
select select "refinancing"
select select "other"
select select "144"
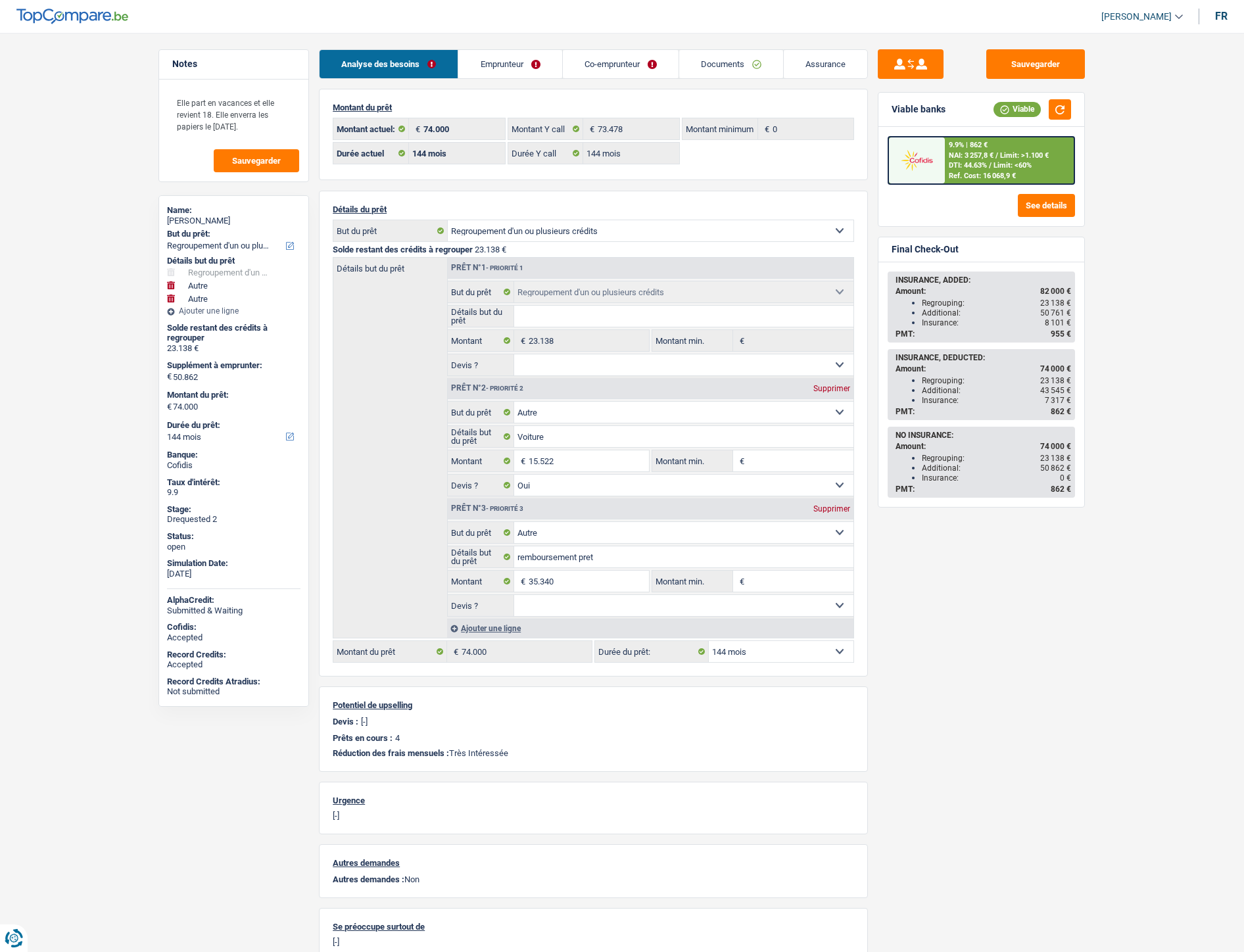
select select "144"
select select "refinancing"
select select "other"
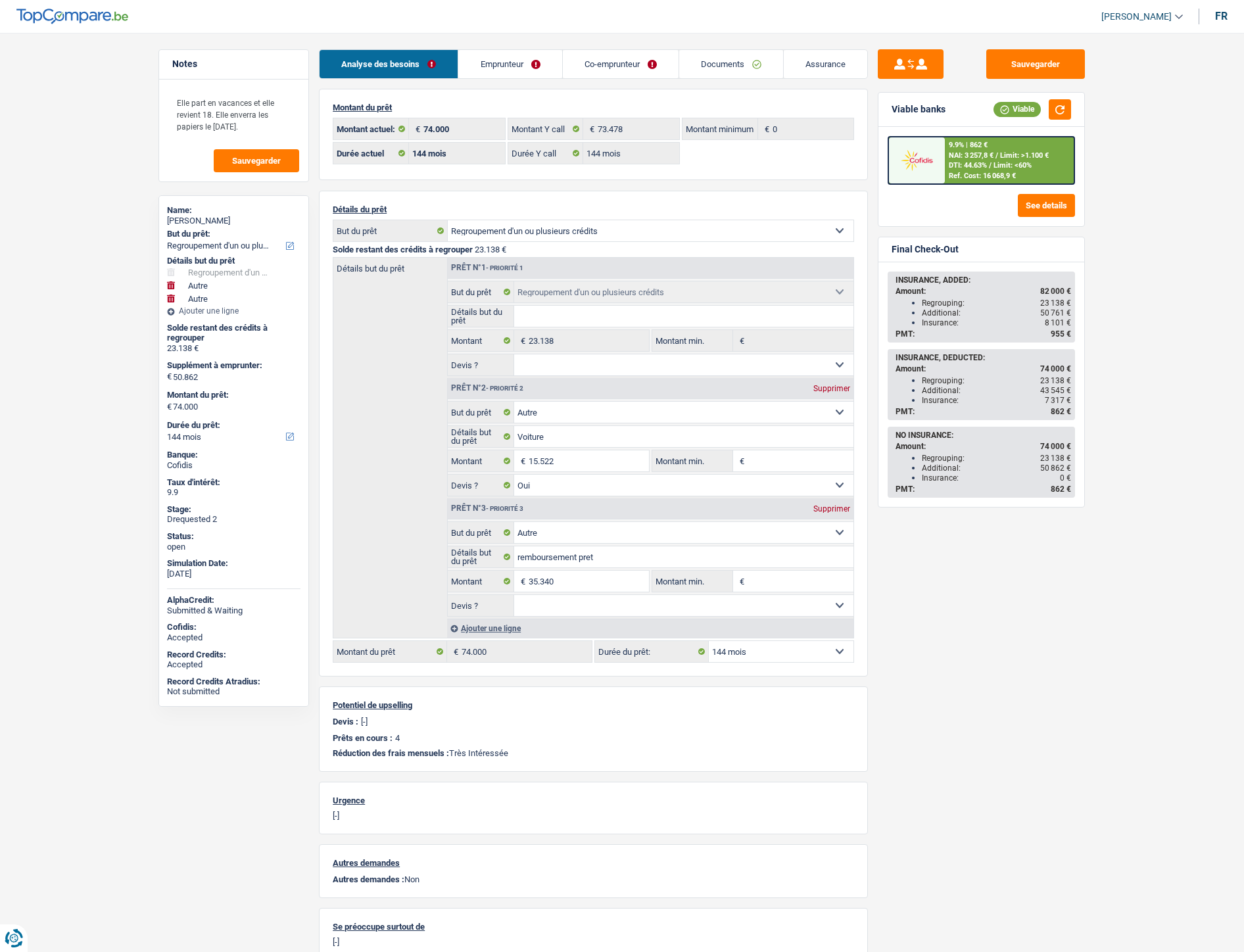
select select "yes"
select select "other"
select select "144"
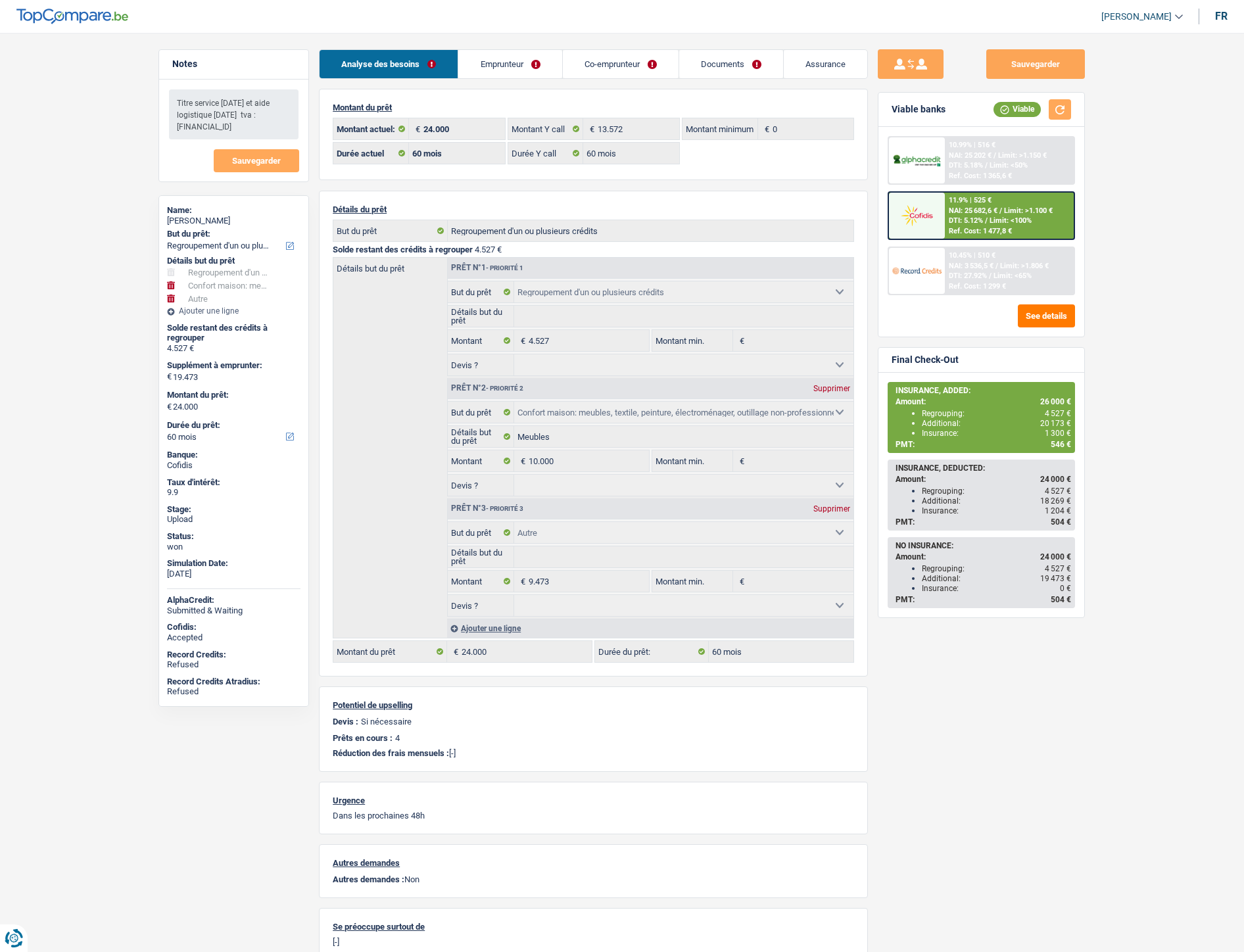
select select "refinancing"
select select "household"
select select "other"
select select "60"
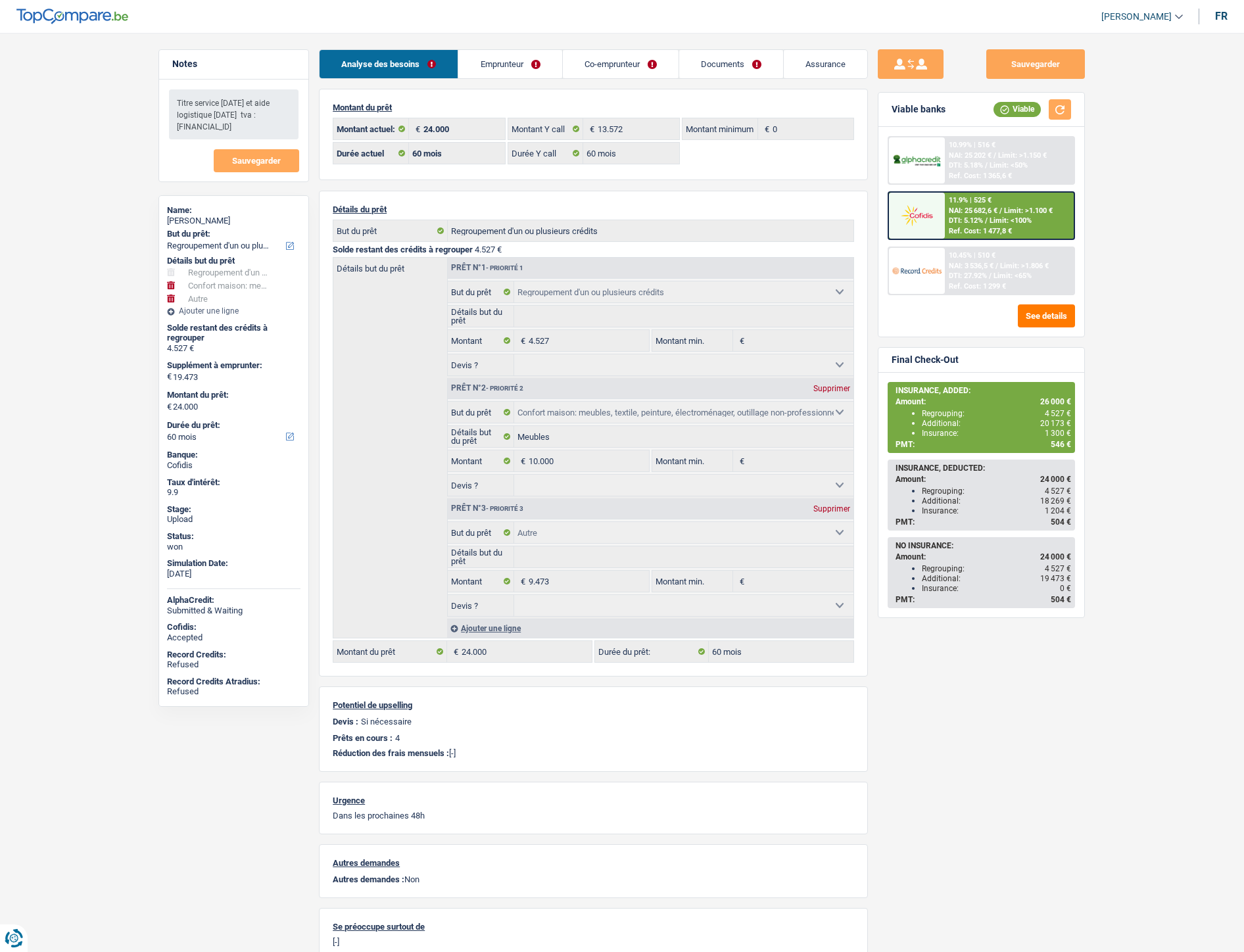
select select "60"
select select "refinancing"
select select "household"
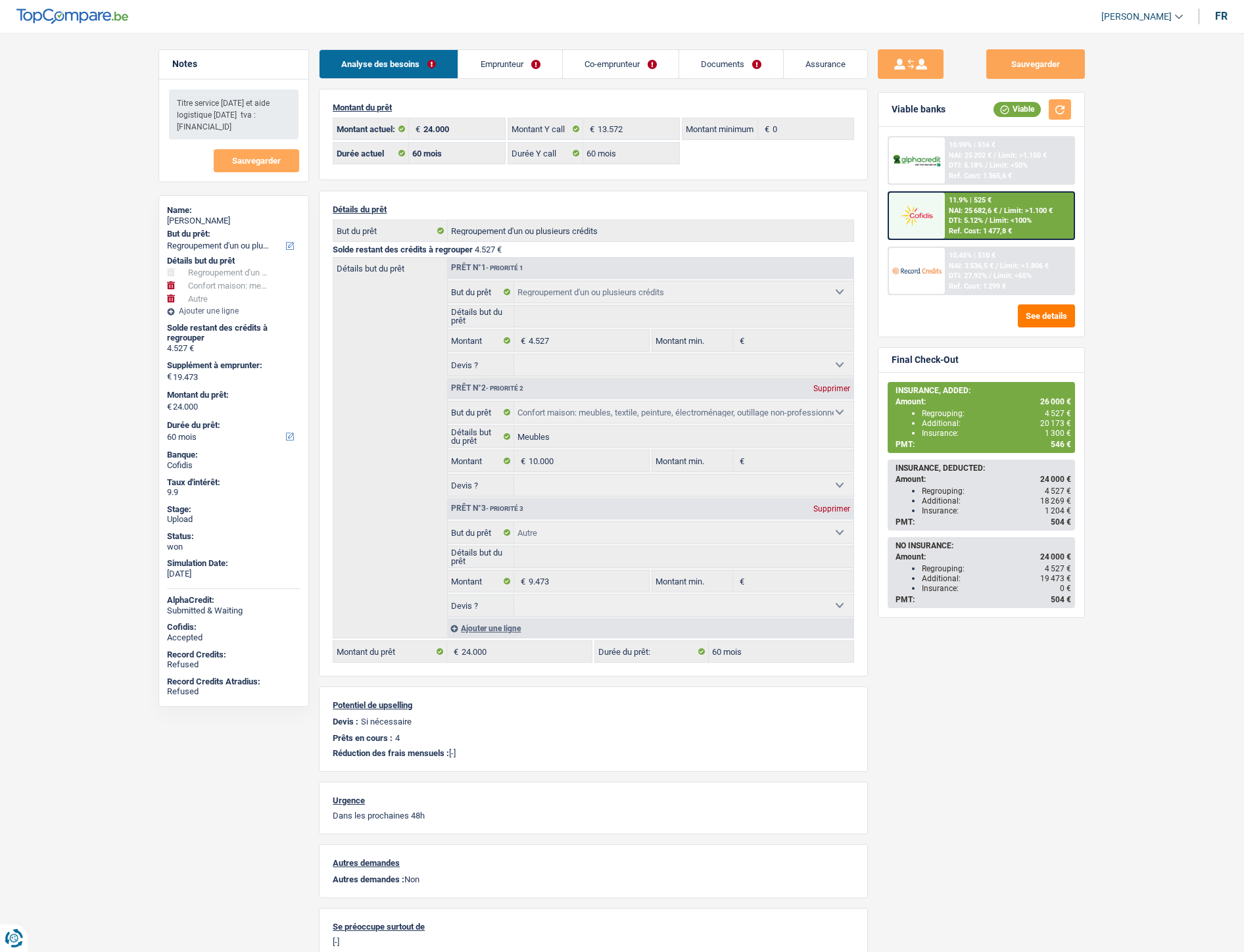
select select "other"
select select "60"
click at [983, 218] on span "DTI: 5.12%" at bounding box center [966, 220] width 34 height 9
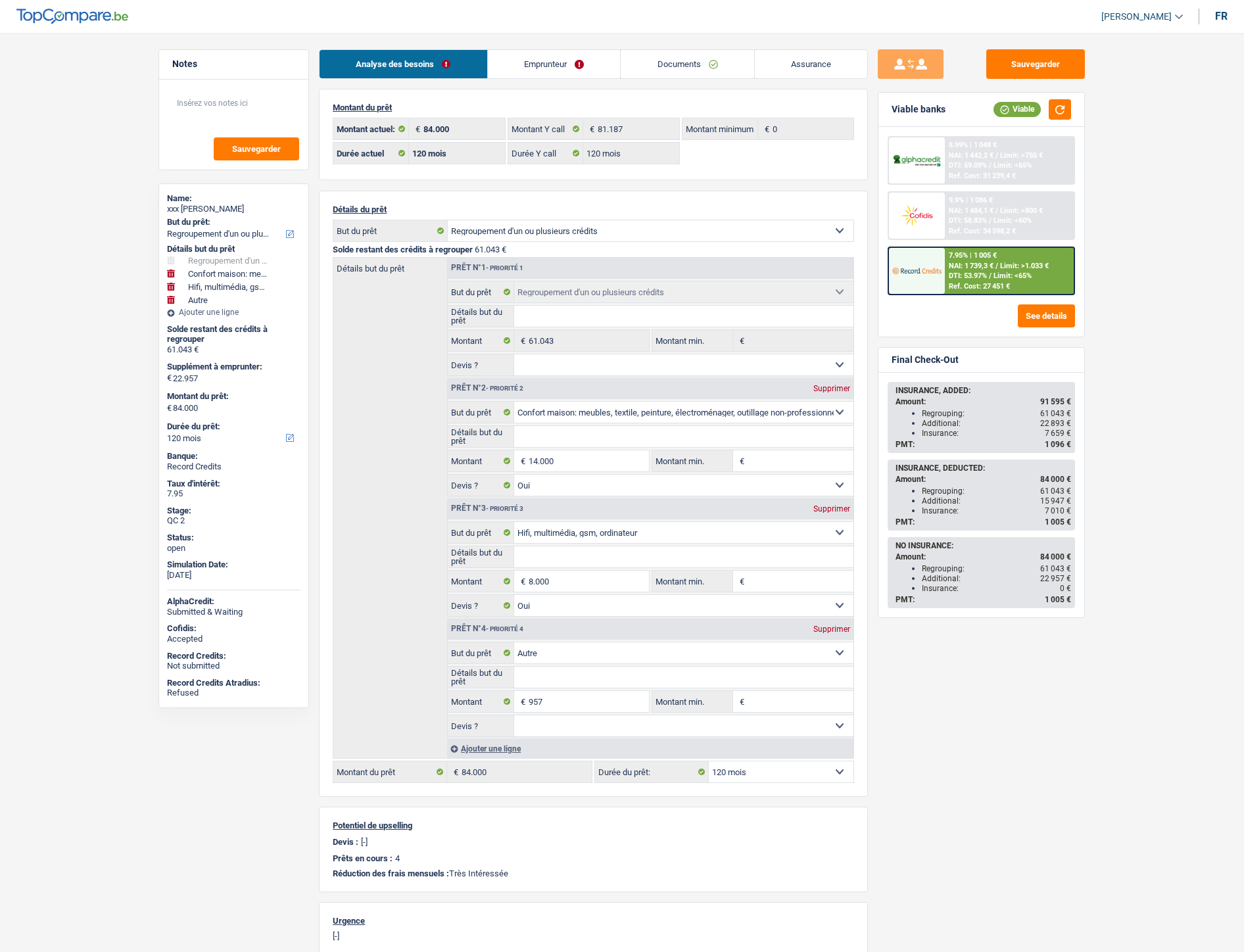
select select "refinancing"
select select "household"
select select "tech"
select select "other"
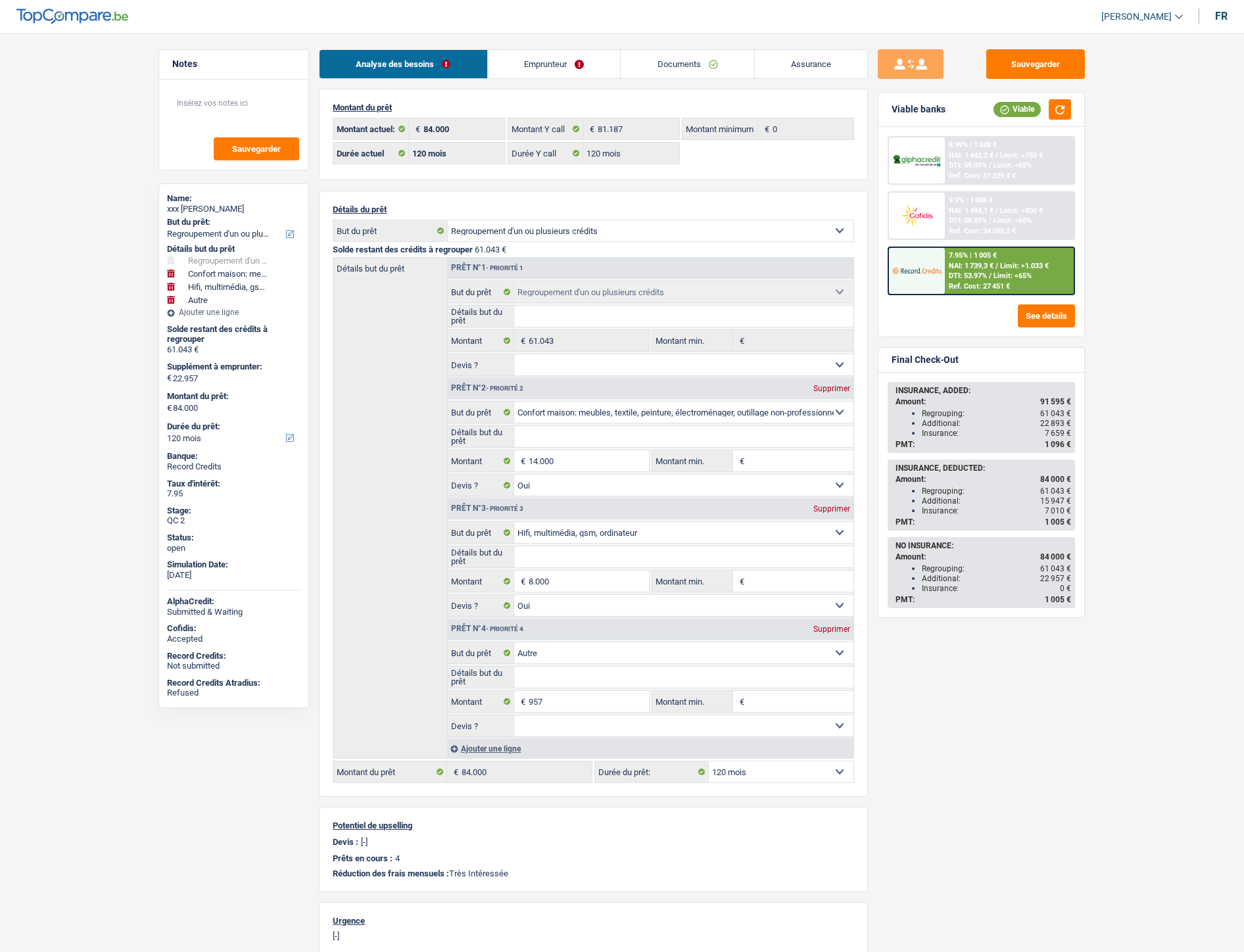
select select "120"
click at [700, 61] on link "Documents" at bounding box center [687, 64] width 133 height 28
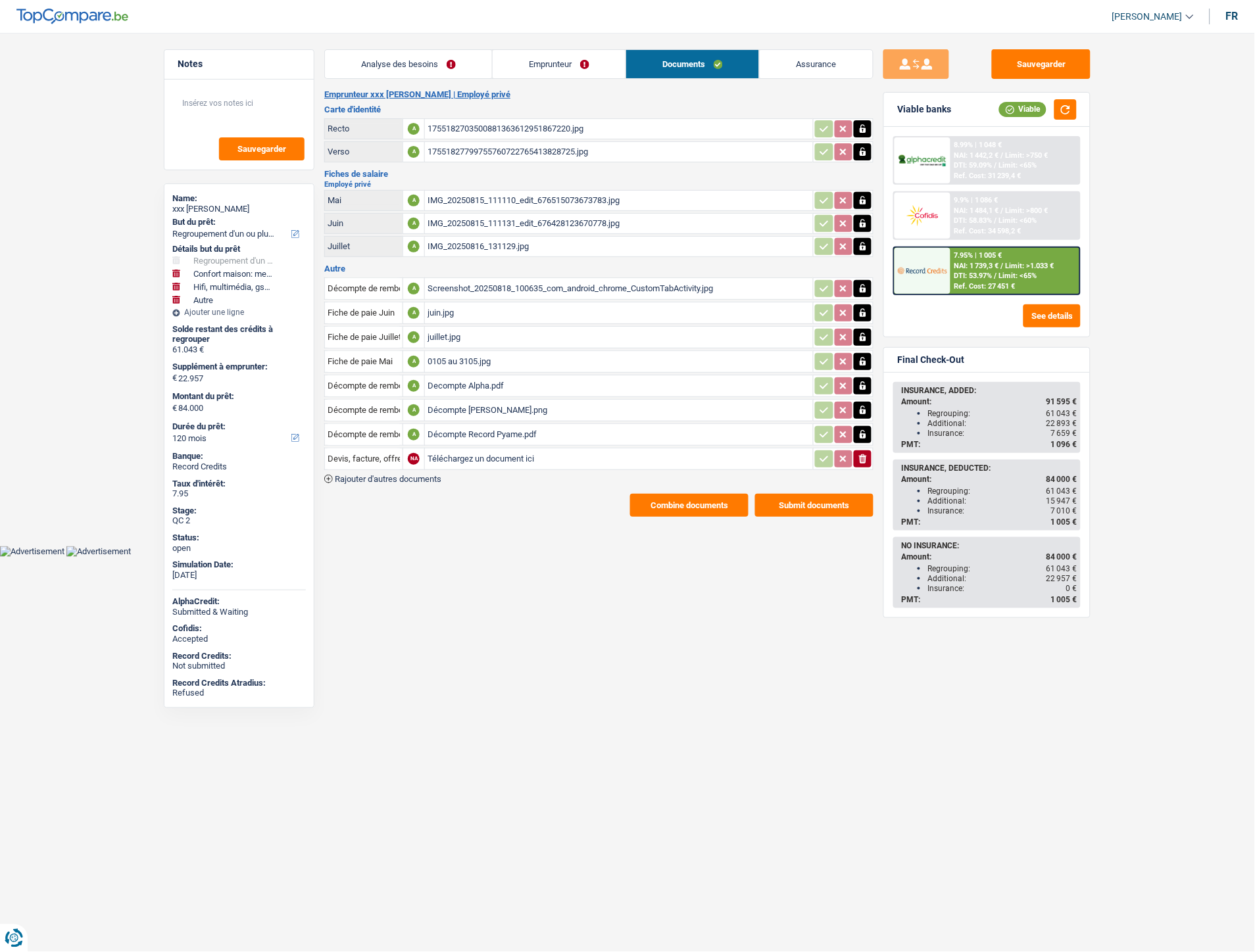
click at [449, 121] on div "1755182703500881363612951867220.jpg" at bounding box center [619, 129] width 383 height 20
click at [450, 356] on div "0105 au 3105.jpg" at bounding box center [619, 361] width 383 height 20
